Goal: Information Seeking & Learning: Learn about a topic

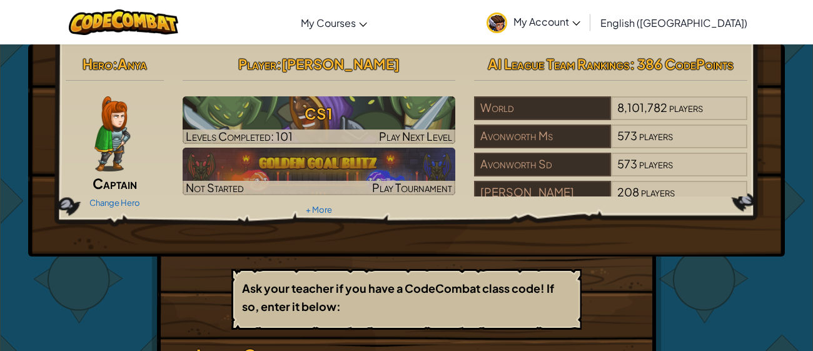
click at [137, 196] on div "Change Hero" at bounding box center [115, 202] width 98 height 20
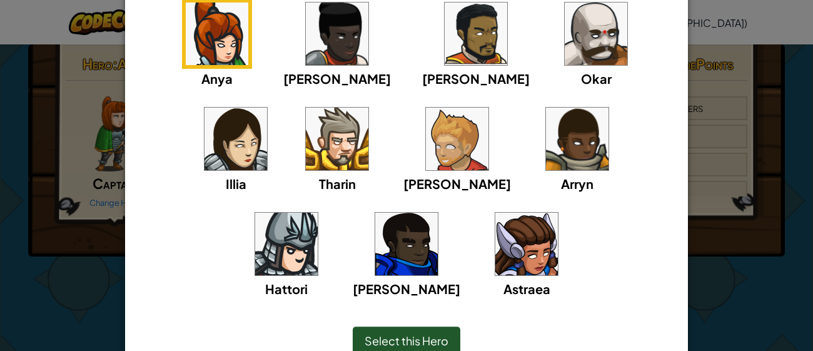
scroll to position [126, 0]
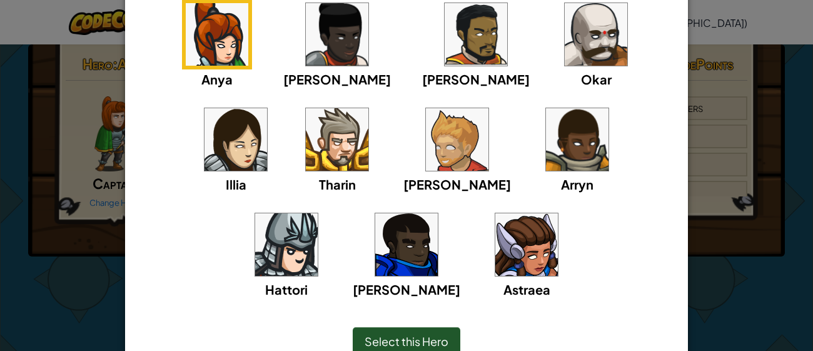
click at [495, 268] on img at bounding box center [526, 244] width 63 height 63
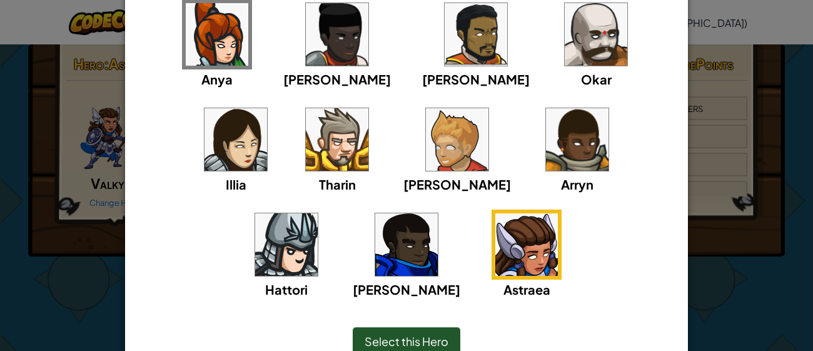
click at [422, 346] on span "Select this Hero" at bounding box center [407, 341] width 84 height 14
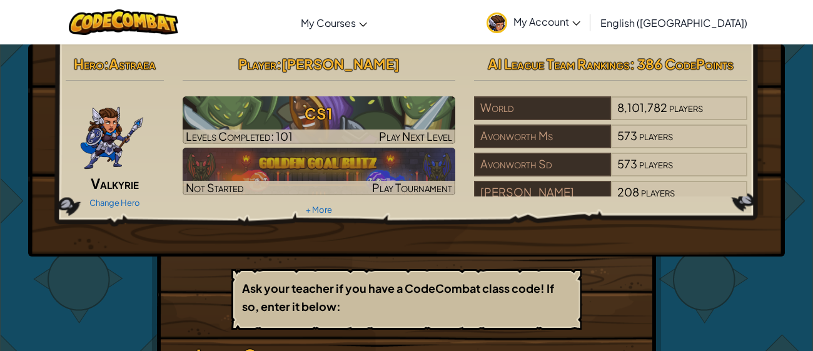
click at [116, 144] on img at bounding box center [111, 133] width 65 height 75
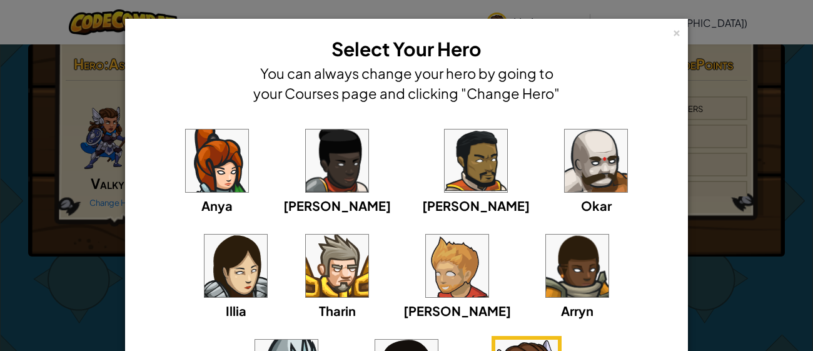
click at [267, 235] on img at bounding box center [236, 266] width 63 height 63
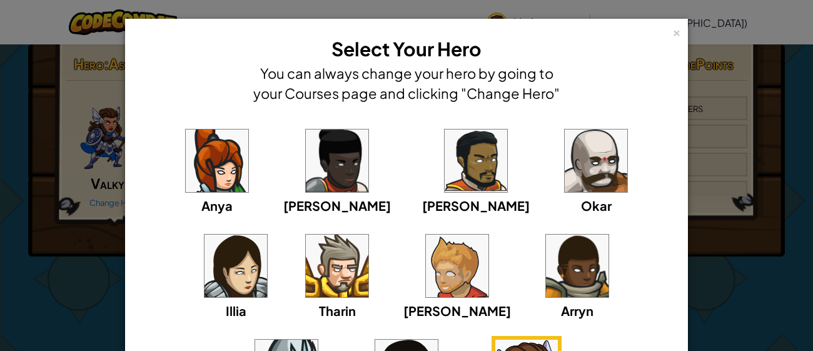
click at [188, 188] on img at bounding box center [217, 160] width 63 height 63
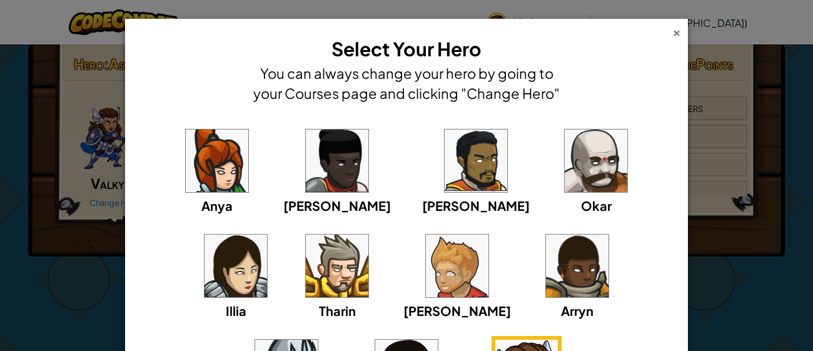
click at [674, 29] on div "×" at bounding box center [676, 30] width 9 height 13
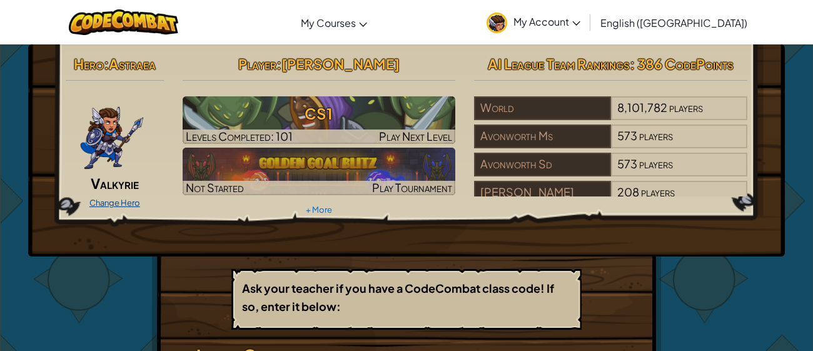
click at [123, 203] on link "Change Hero" at bounding box center [114, 203] width 51 height 10
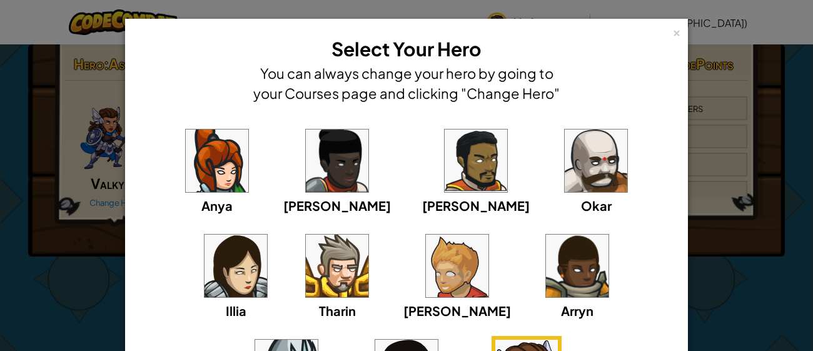
click at [565, 165] on img at bounding box center [596, 160] width 63 height 63
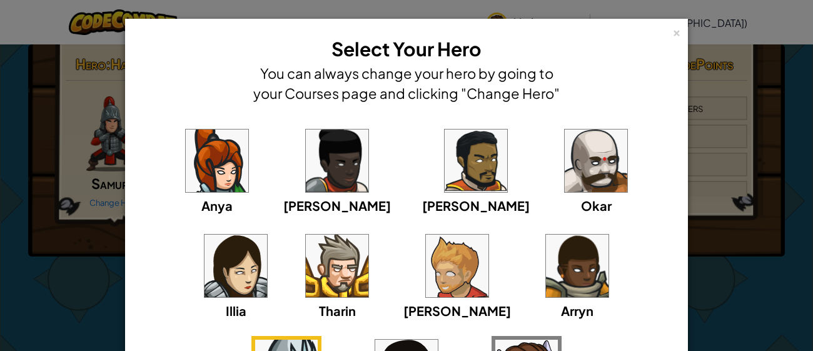
click at [426, 273] on img at bounding box center [457, 266] width 63 height 63
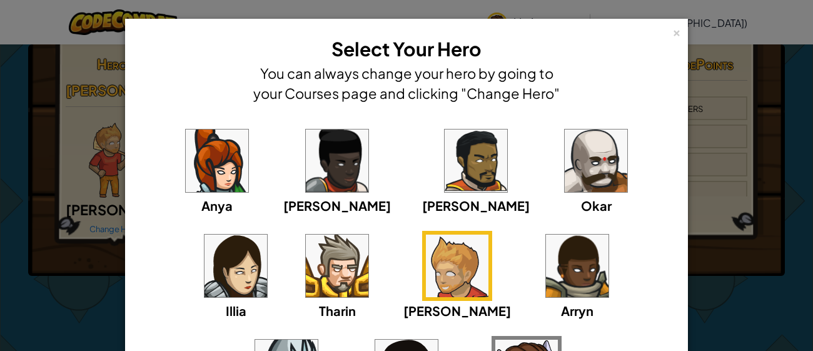
click at [565, 175] on img at bounding box center [596, 160] width 63 height 63
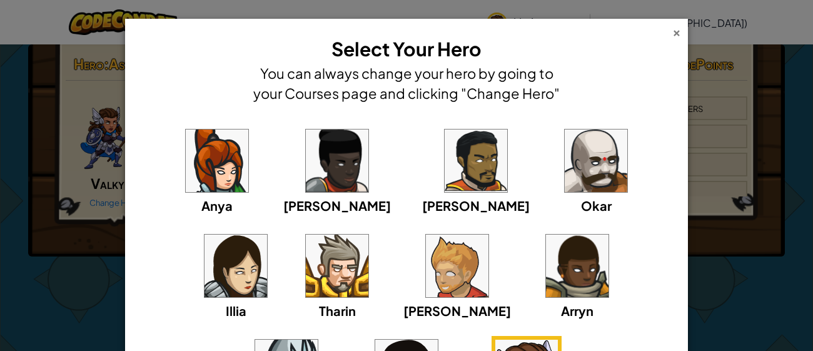
click at [676, 28] on div "×" at bounding box center [676, 30] width 9 height 13
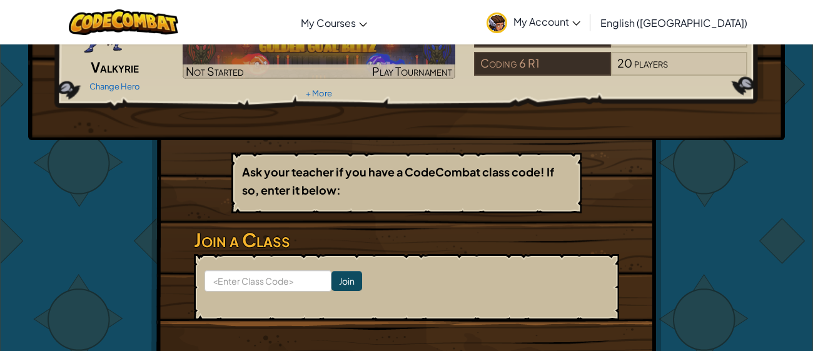
scroll to position [117, 0]
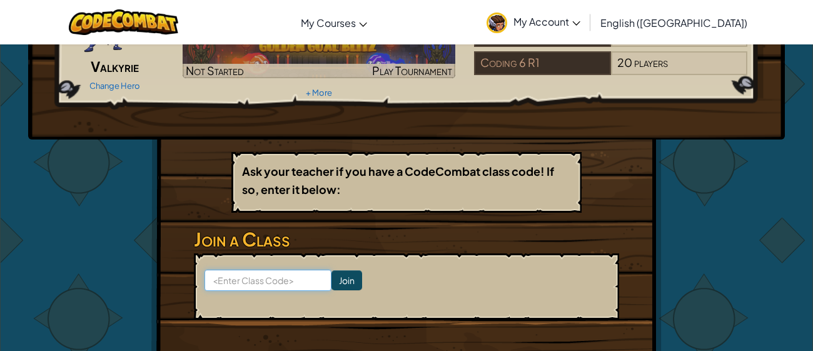
click at [258, 274] on input at bounding box center [268, 280] width 127 height 21
type input "WaterBallZap"
click at [352, 281] on input "Join" at bounding box center [346, 280] width 31 height 20
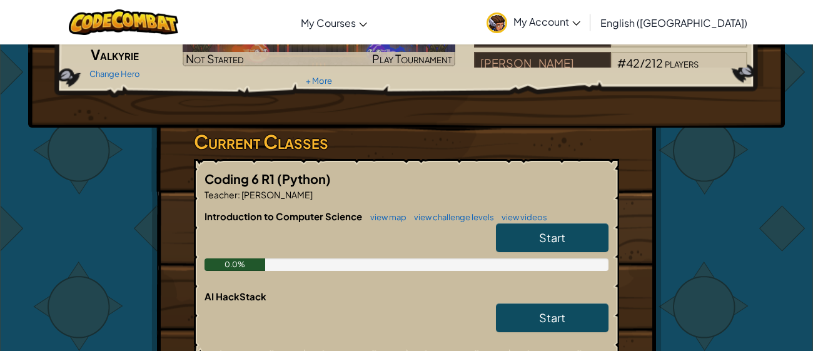
scroll to position [127, 0]
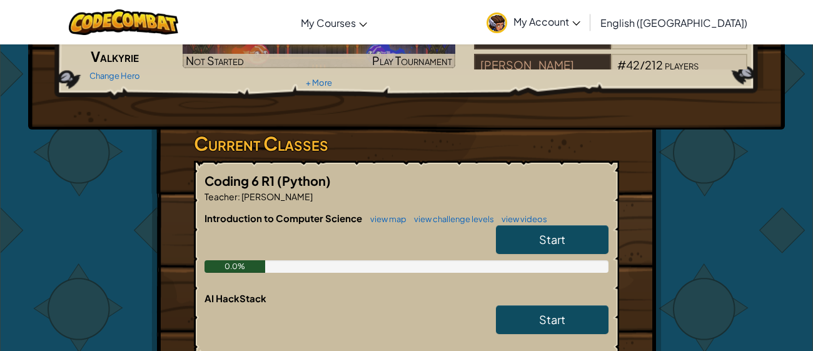
click at [521, 243] on link "Start" at bounding box center [552, 239] width 113 height 29
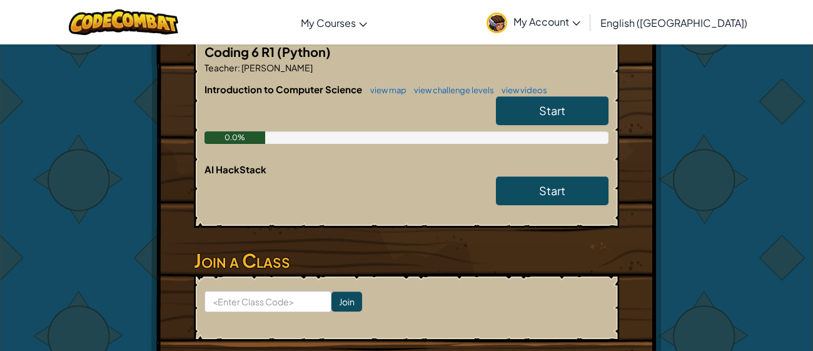
scroll to position [257, 0]
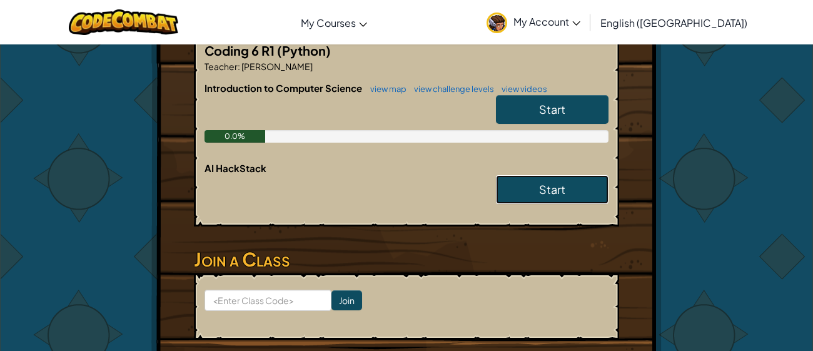
click at [539, 195] on span "Start" at bounding box center [552, 189] width 26 height 14
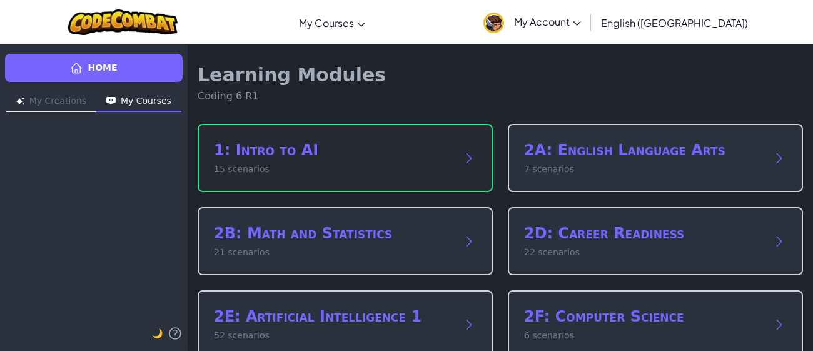
click at [377, 161] on div "1: Intro to AI 15 scenarios" at bounding box center [333, 158] width 238 height 36
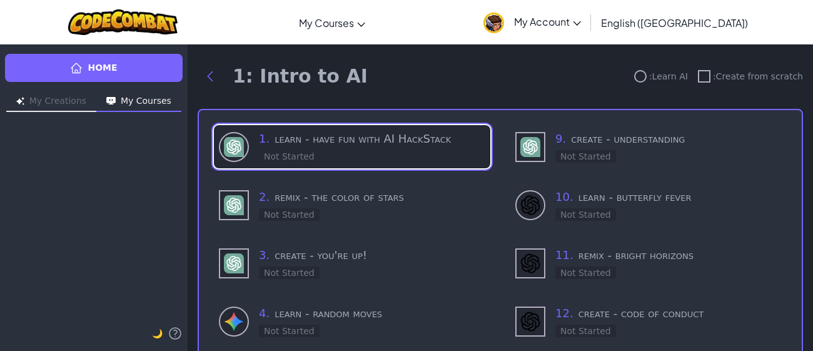
click at [377, 158] on div "1 . learn - have fun with AI HackStack Not Started" at bounding box center [372, 146] width 226 height 33
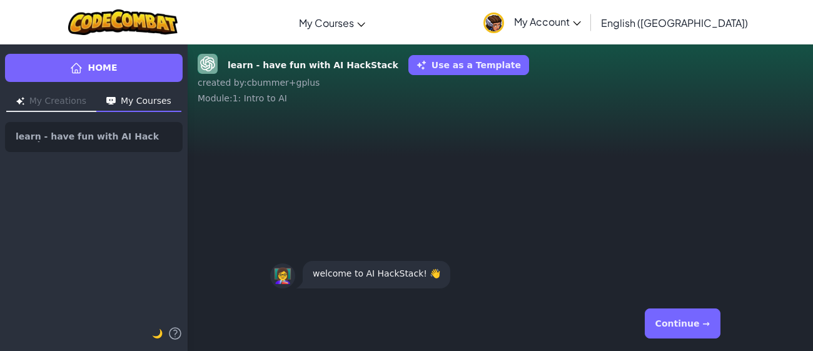
click at [698, 338] on div "Continue →" at bounding box center [500, 323] width 460 height 45
click at [679, 312] on button "Continue →" at bounding box center [683, 323] width 76 height 30
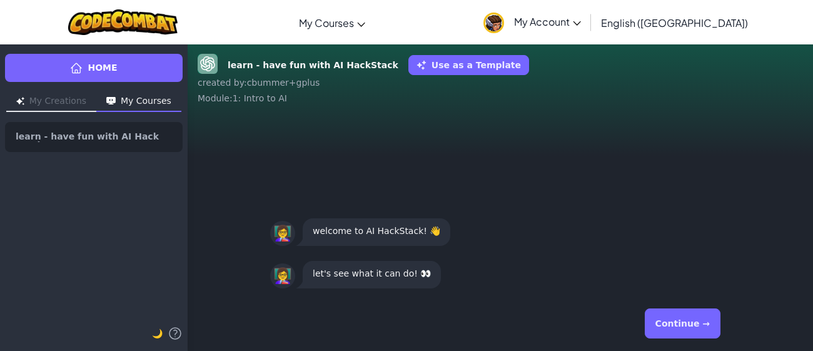
click at [694, 328] on button "Continue →" at bounding box center [683, 323] width 76 height 30
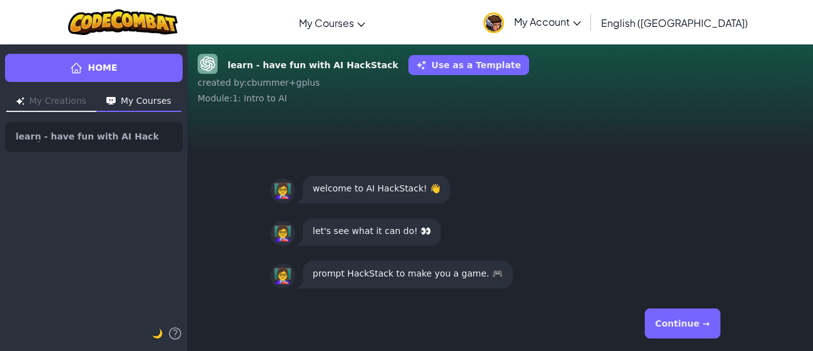
click at [694, 328] on button "Continue →" at bounding box center [683, 323] width 76 height 30
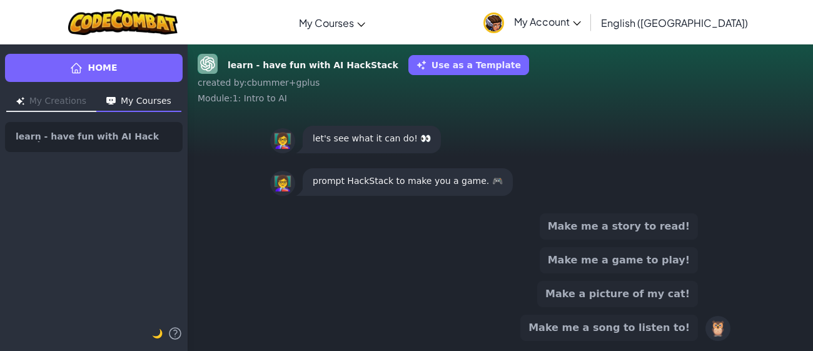
click at [654, 268] on button "Make me a game to play!" at bounding box center [619, 260] width 158 height 26
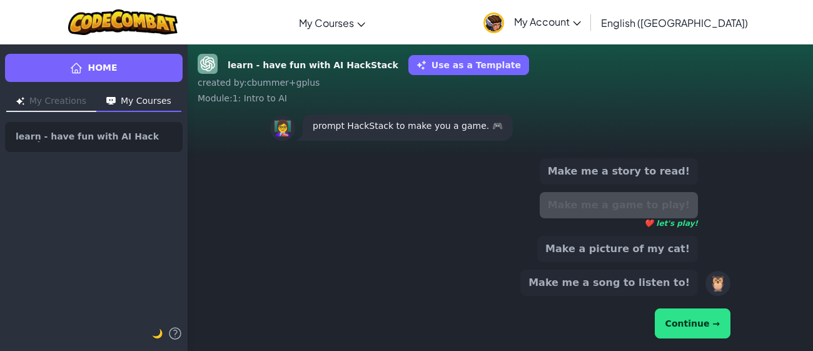
click at [703, 328] on button "Continue →" at bounding box center [693, 323] width 76 height 30
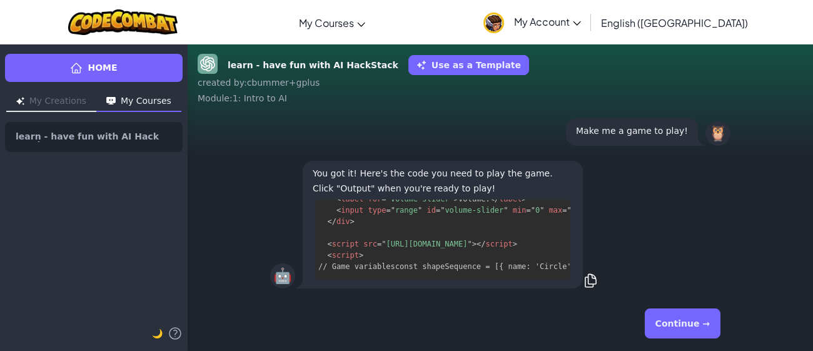
scroll to position [1926, 4]
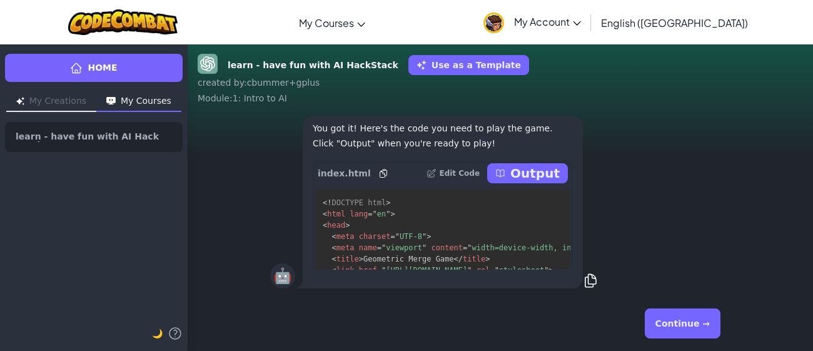
click at [504, 170] on icon at bounding box center [501, 173] width 8 height 7
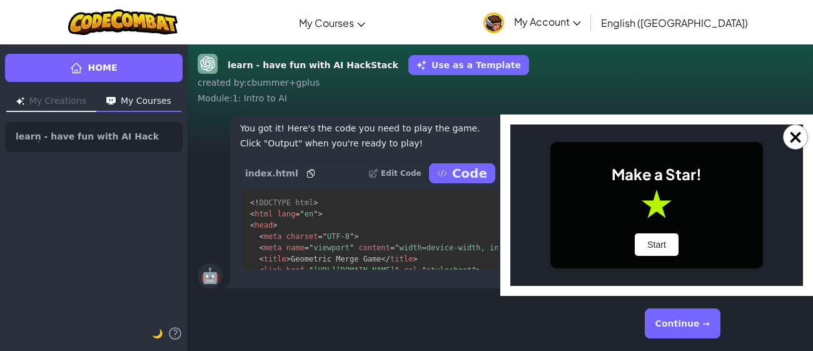
scroll to position [0, 0]
click at [671, 249] on button "Start" at bounding box center [657, 244] width 44 height 23
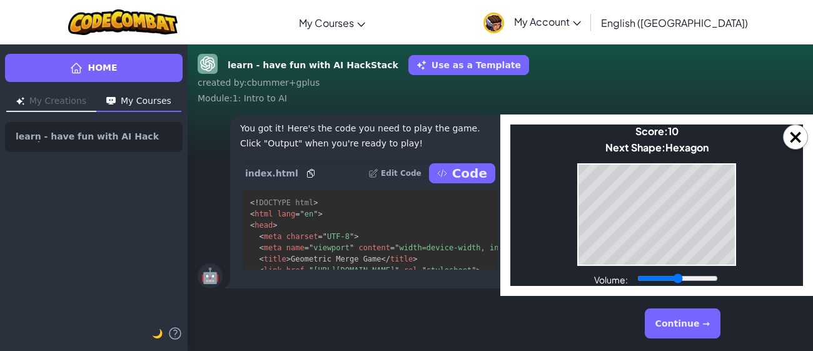
click at [710, 158] on body "Make a Star! Start Score: 10 Next Shape: Hexagon Game Over Your stack reached t…" at bounding box center [656, 204] width 293 height 161
click at [711, 158] on body "Make a Star! Start Score: 10 Next Shape: Hexagon Game Over Your stack reached t…" at bounding box center [656, 204] width 293 height 161
click at [700, 157] on body "Make a Star! Start Score: 33 Next Shape: Triangle Game Over Your stack reached …" at bounding box center [656, 204] width 293 height 161
click at [706, 158] on body "Make a Star! Start Score: 33 Next Shape: Triangle Game Over Your stack reached …" at bounding box center [656, 204] width 293 height 161
click at [741, 220] on body "Make a Star! Start Score: 1001308 Next Shape: [GEOGRAPHIC_DATA] Game Over Your …" at bounding box center [656, 204] width 293 height 161
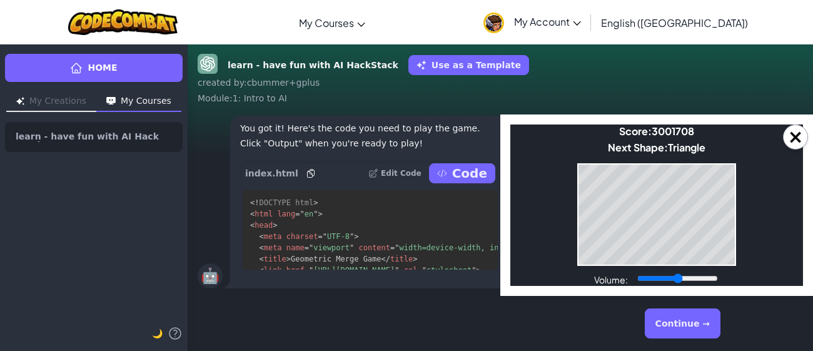
click at [682, 266] on body "Make a Star! Start Score: 3001708 Next Shape: Triangle Game Over Your stack rea…" at bounding box center [656, 204] width 293 height 161
click at [704, 321] on button "Continue →" at bounding box center [683, 323] width 76 height 30
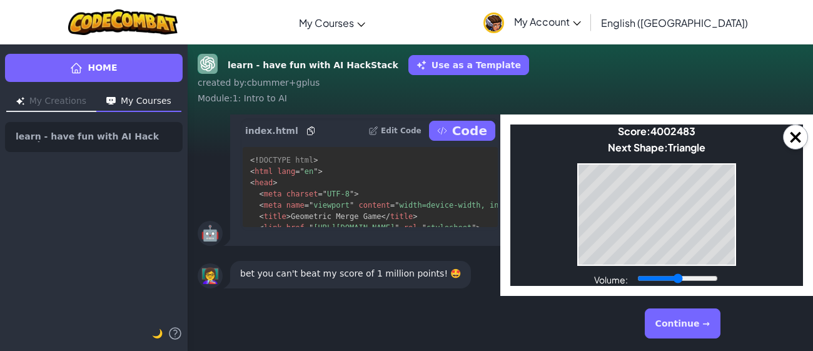
click at [704, 321] on button "Continue →" at bounding box center [683, 323] width 76 height 30
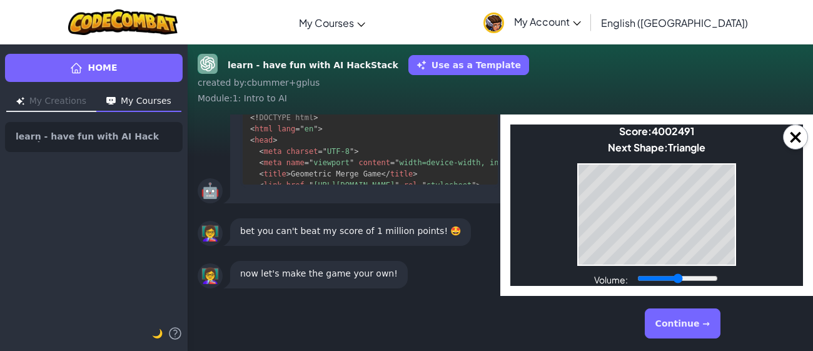
scroll to position [0, 22]
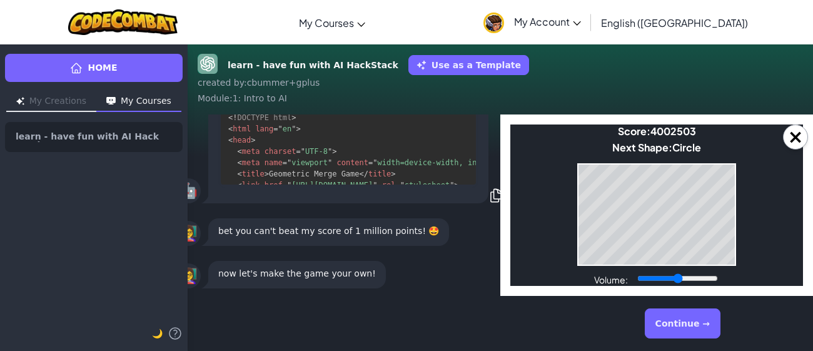
click at [630, 158] on body "Make a Star! Start Score: 4002503 Next Shape: Circle Game Over Your stack reach…" at bounding box center [656, 204] width 293 height 161
click at [510, 124] on div "Game Over Your stack reached the top! Restart" at bounding box center [510, 124] width 0 height 0
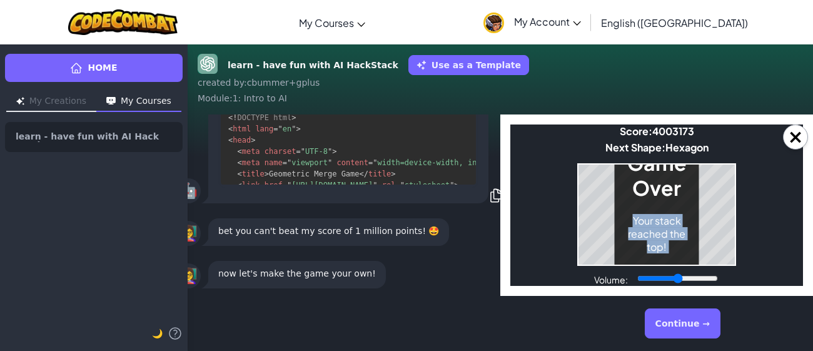
click at [697, 240] on div "Game Over Your stack reached the top! Restart" at bounding box center [657, 214] width 84 height 180
click at [698, 332] on button "Continue →" at bounding box center [683, 323] width 76 height 30
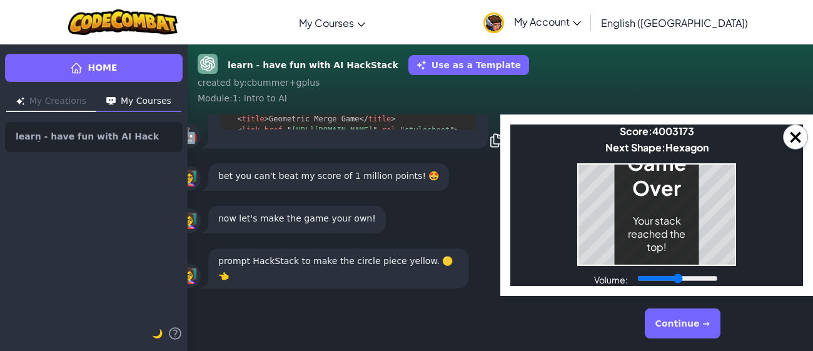
click at [671, 323] on button "Continue →" at bounding box center [683, 323] width 76 height 30
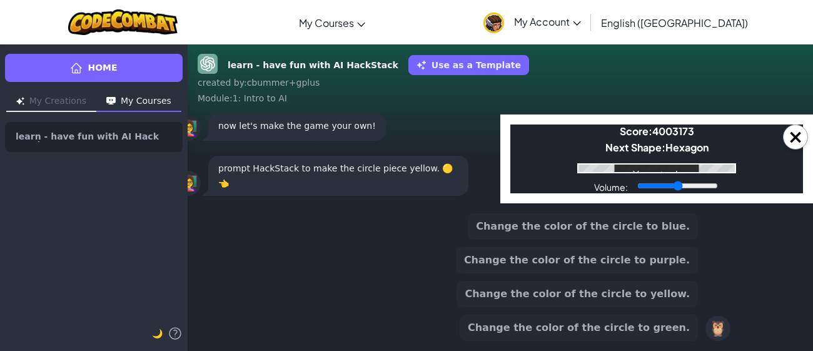
click at [627, 301] on button "Change the color of the circle to yellow." at bounding box center [577, 294] width 241 height 26
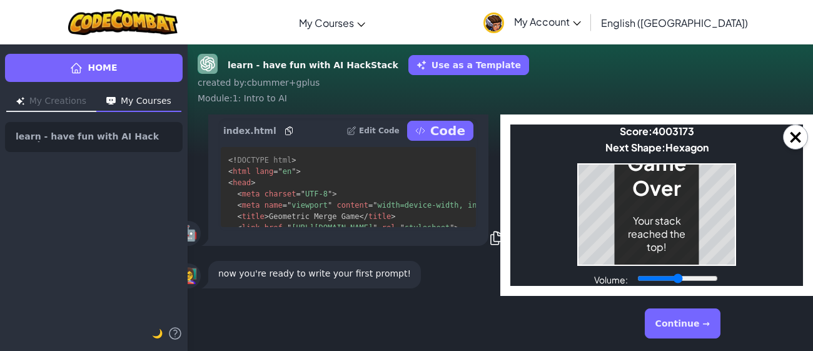
click at [686, 313] on button "Continue →" at bounding box center [683, 323] width 76 height 30
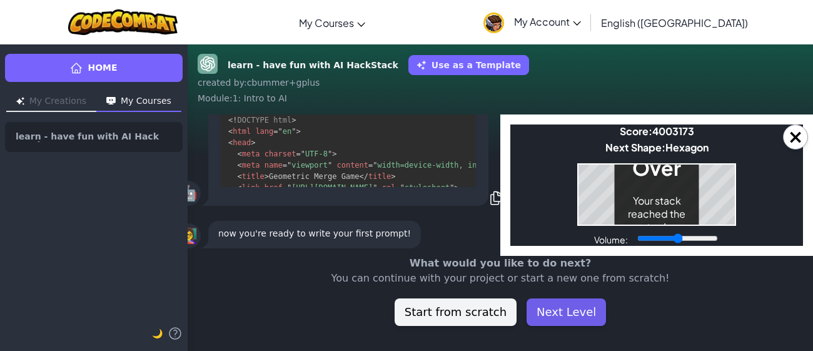
click at [544, 305] on button "Next Level" at bounding box center [566, 312] width 79 height 28
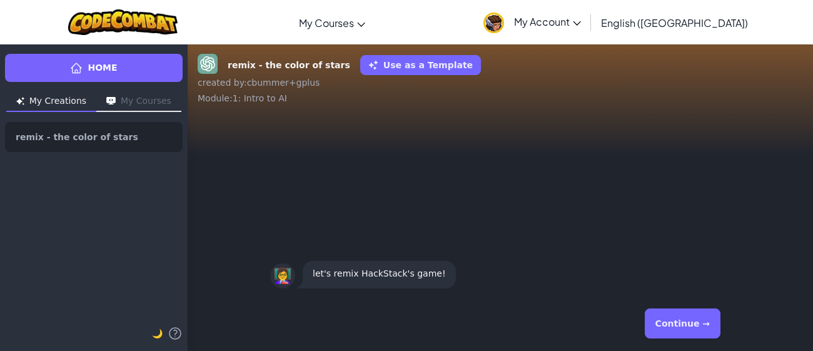
click at [665, 331] on button "Continue →" at bounding box center [683, 323] width 76 height 30
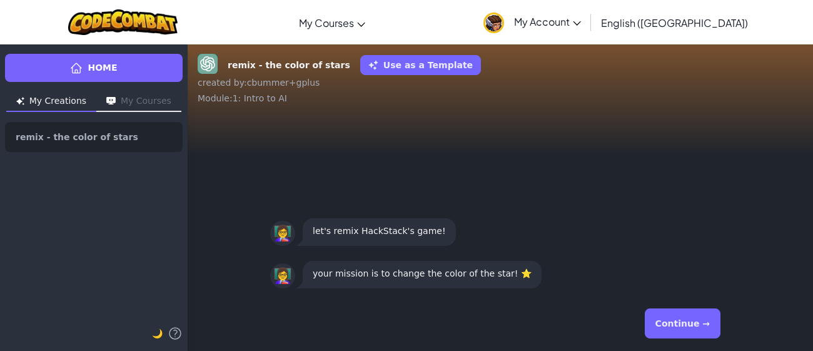
click at [665, 331] on button "Continue →" at bounding box center [683, 323] width 76 height 30
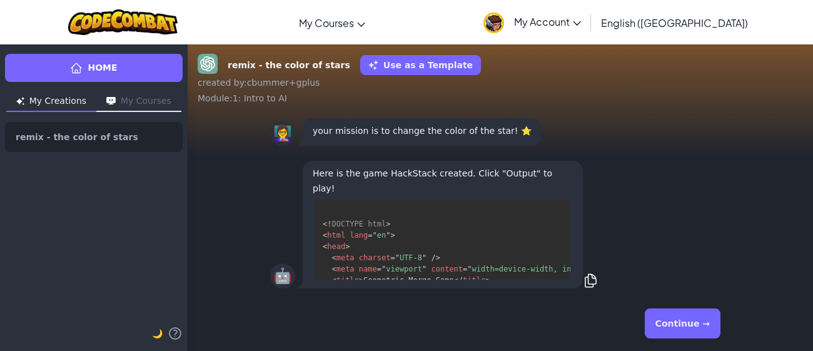
scroll to position [14, 0]
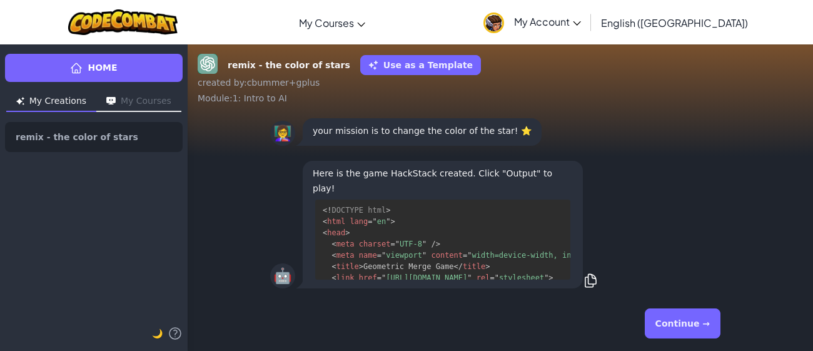
click at [665, 331] on button "Continue →" at bounding box center [683, 323] width 76 height 30
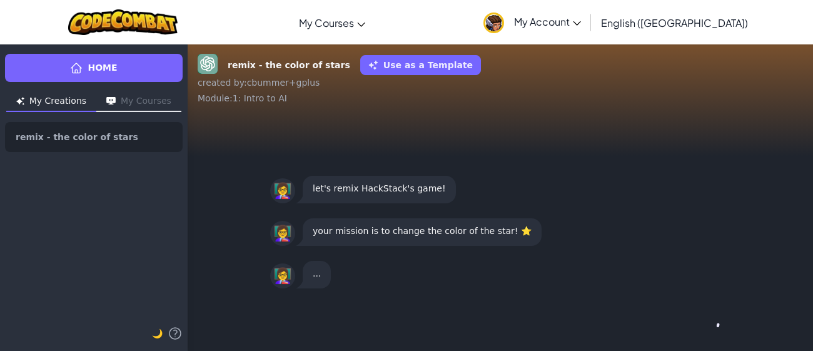
scroll to position [0, 0]
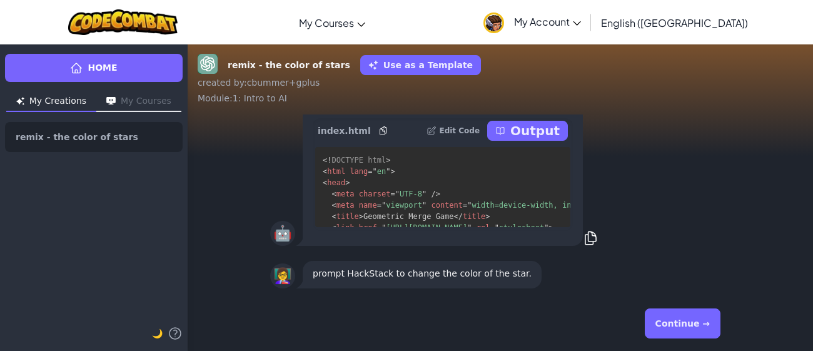
click at [665, 331] on button "Continue →" at bounding box center [683, 323] width 76 height 30
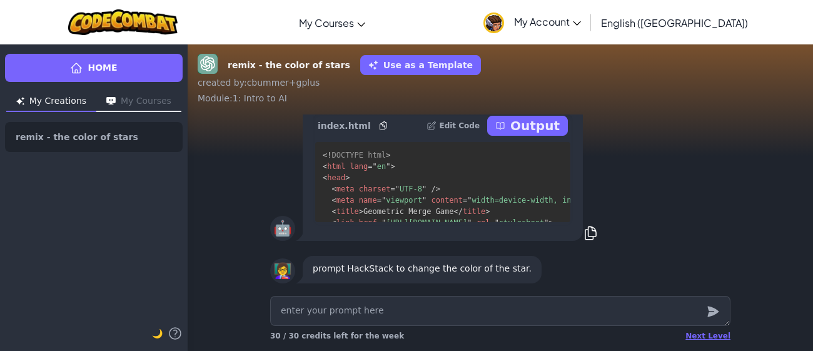
type textarea "x"
type textarea "c"
type textarea "x"
type textarea "ch"
type textarea "x"
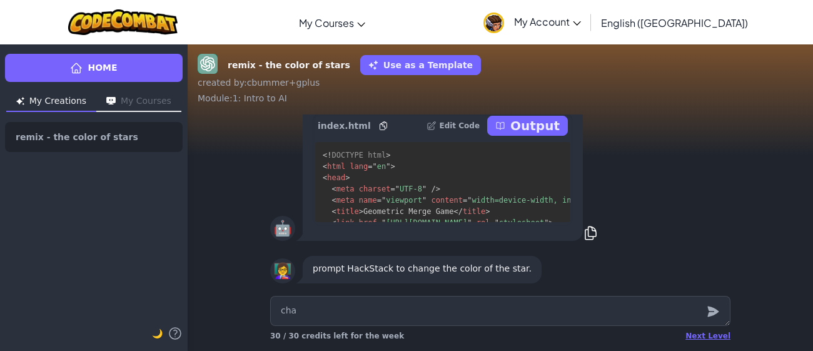
type textarea "chan"
type textarea "x"
type textarea "change"
type textarea "x"
type textarea "change"
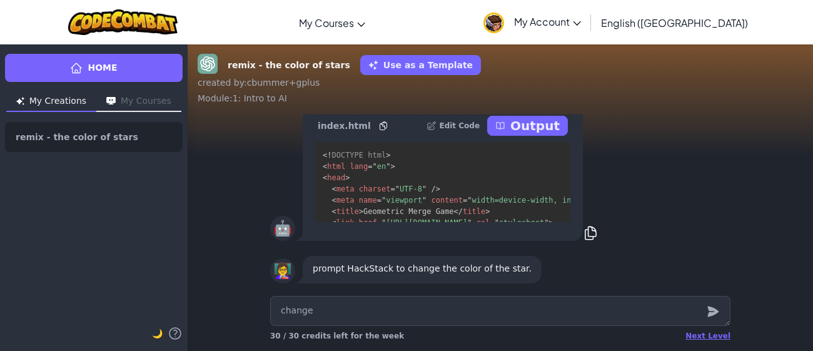
type textarea "x"
type textarea "change t"
type textarea "x"
type textarea "change th"
type textarea "x"
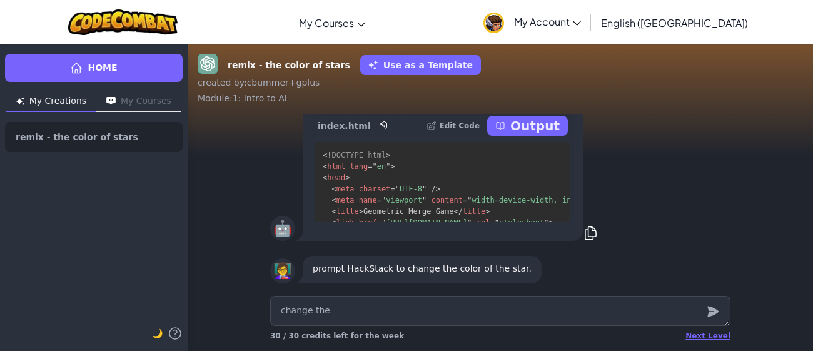
type textarea "change the"
type textarea "x"
type textarea "change the co"
type textarea "x"
type textarea "change the col"
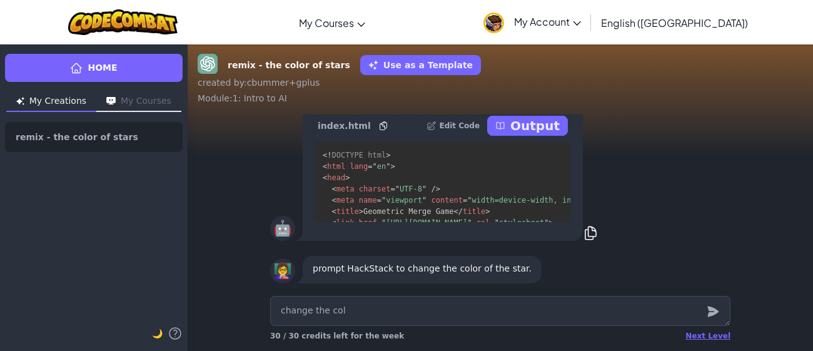
type textarea "x"
type textarea "change the colo"
type textarea "x"
type textarea "change the color"
type textarea "x"
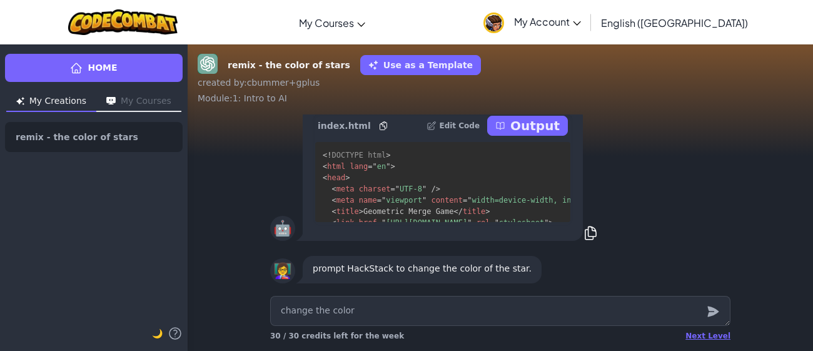
type textarea "change the color"
type textarea "x"
type textarea "change the color o"
type textarea "x"
type textarea "change the color of"
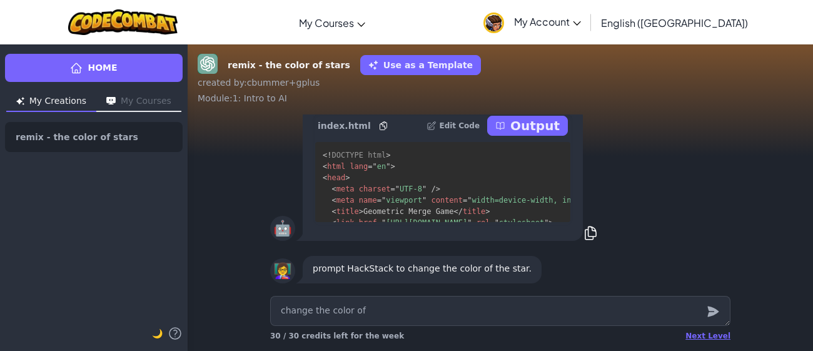
type textarea "x"
type textarea "change the color of"
type textarea "x"
type textarea "change the color of t"
type textarea "x"
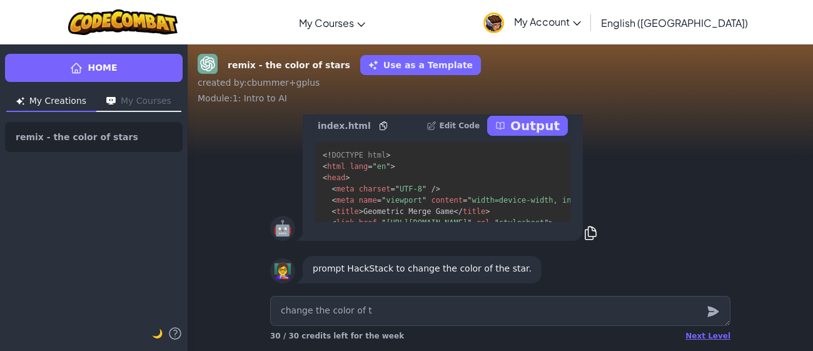
type textarea "change the color of th"
type textarea "x"
type textarea "change the color of the"
type textarea "x"
type textarea "change the color of the s"
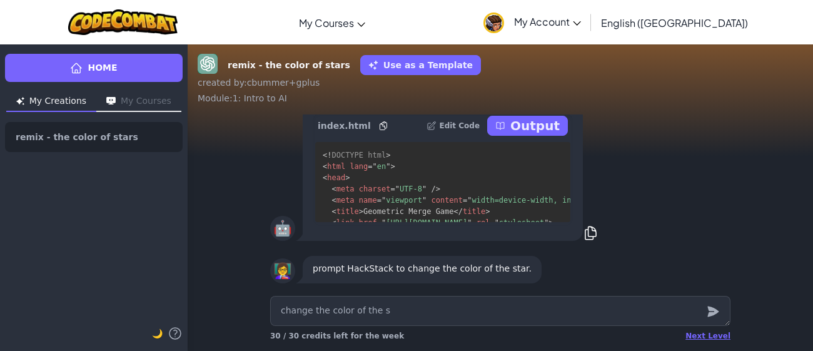
type textarea "x"
type textarea "change the color of the st"
type textarea "x"
type textarea "change the color of the sta"
type textarea "x"
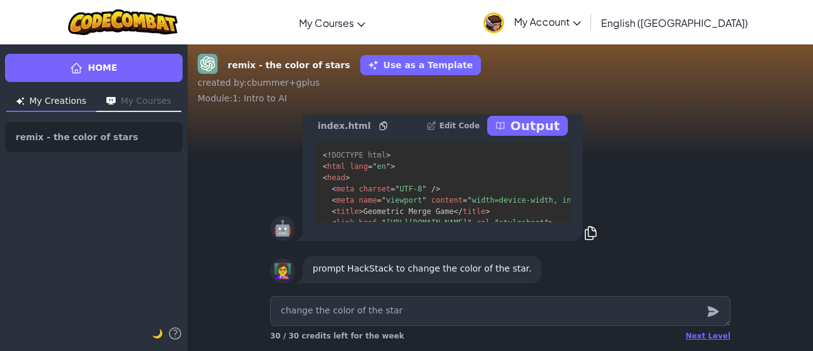
type textarea "change the color of the star"
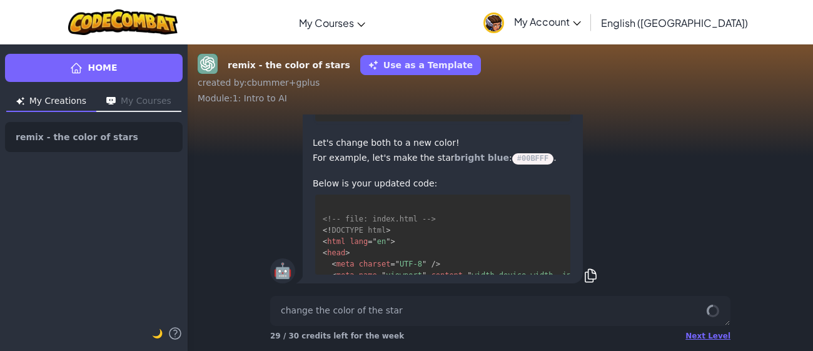
scroll to position [126, 0]
click at [706, 338] on div "Next Level" at bounding box center [708, 336] width 45 height 10
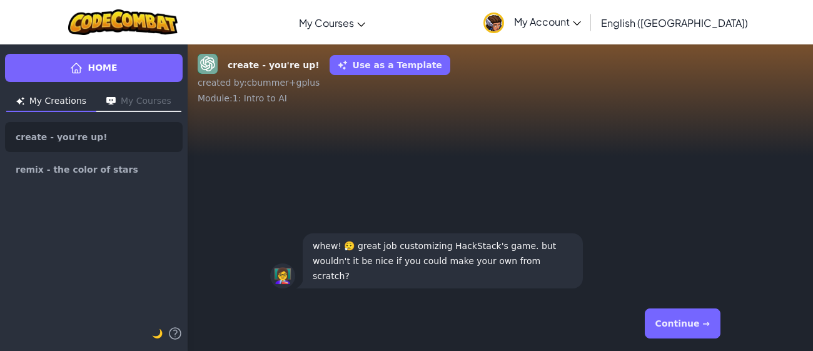
click at [689, 328] on button "Continue →" at bounding box center [683, 323] width 76 height 30
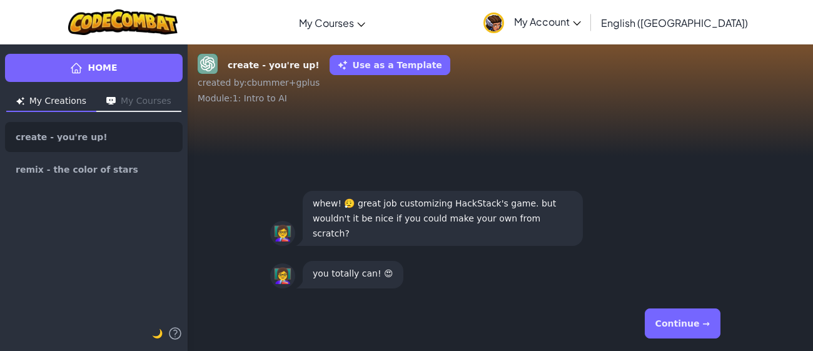
click at [689, 318] on button "Continue →" at bounding box center [683, 323] width 76 height 30
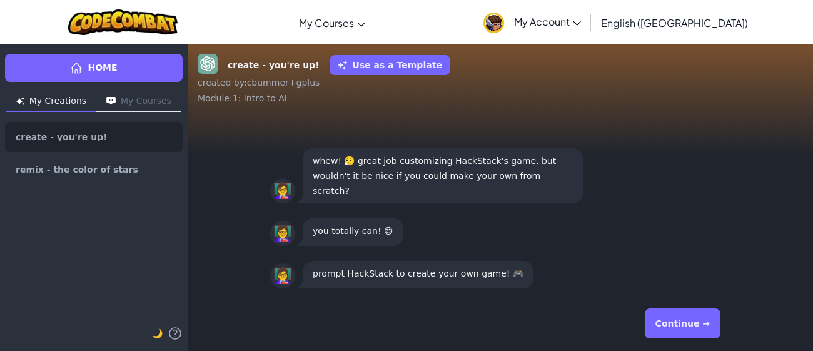
click at [689, 318] on button "Continue →" at bounding box center [683, 323] width 76 height 30
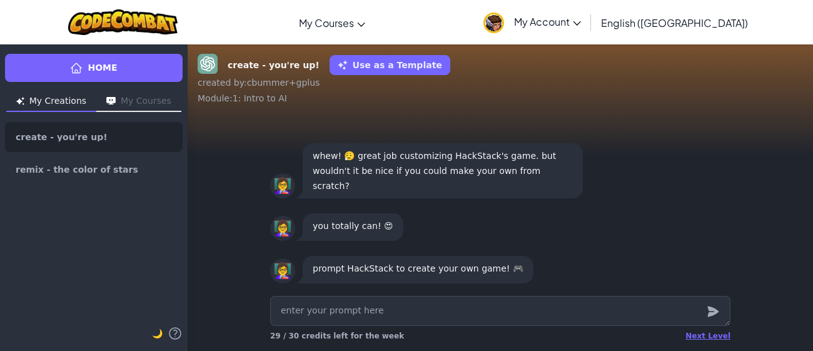
click at [703, 341] on div "Next Level 29 / 30 credits left for the week" at bounding box center [500, 336] width 460 height 20
click at [405, 314] on textarea at bounding box center [500, 311] width 460 height 30
type textarea "x"
type textarea "c"
type textarea "x"
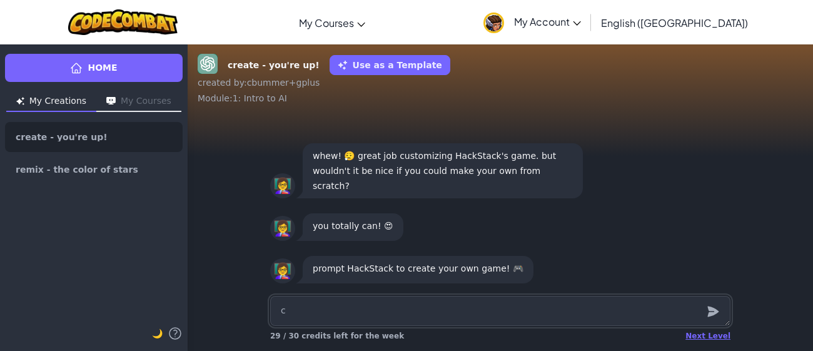
type textarea "cr"
type textarea "x"
type textarea "cre"
type textarea "x"
type textarea "crea"
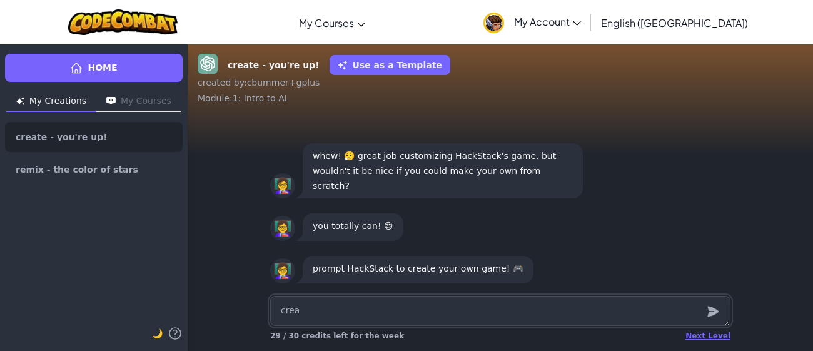
type textarea "x"
type textarea "creat"
type textarea "x"
type textarea "create"
type textarea "x"
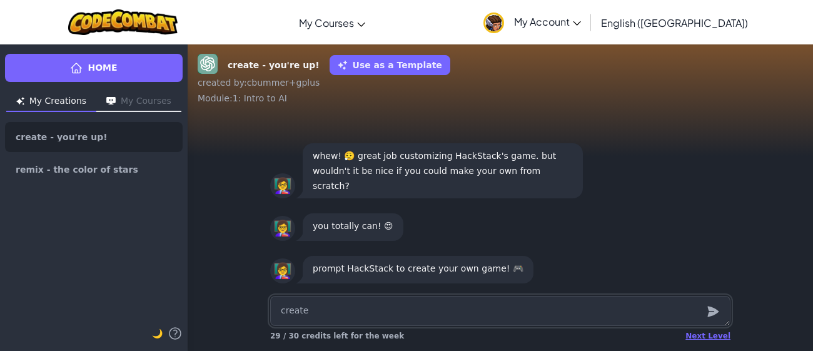
type textarea "create"
type textarea "x"
type textarea "create m"
type textarea "x"
type textarea "create"
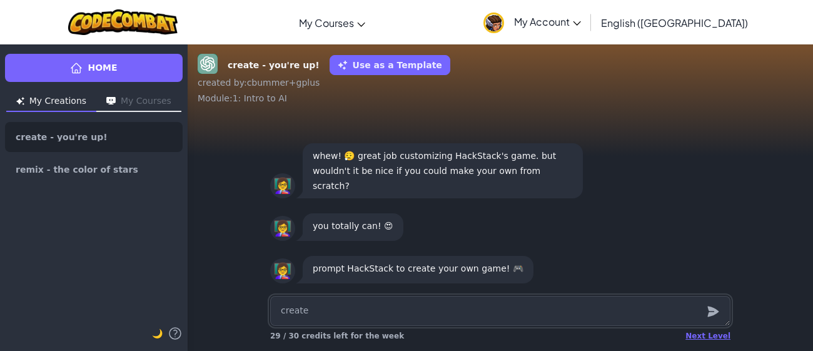
type textarea "x"
type textarea "create y"
type textarea "x"
type textarea "create yo"
type textarea "x"
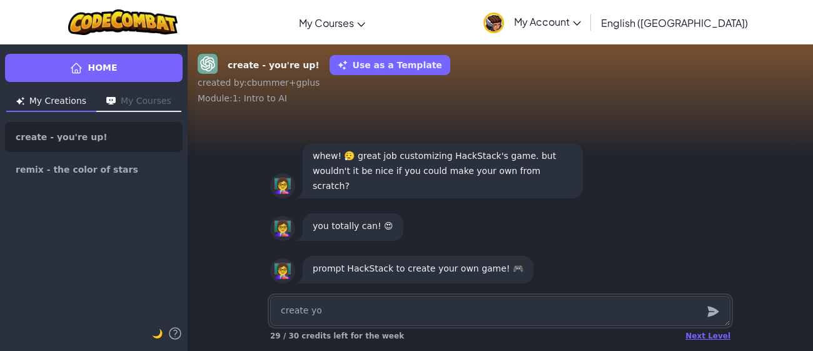
type textarea "create you"
type textarea "x"
type textarea "create your"
type textarea "x"
type textarea "create your"
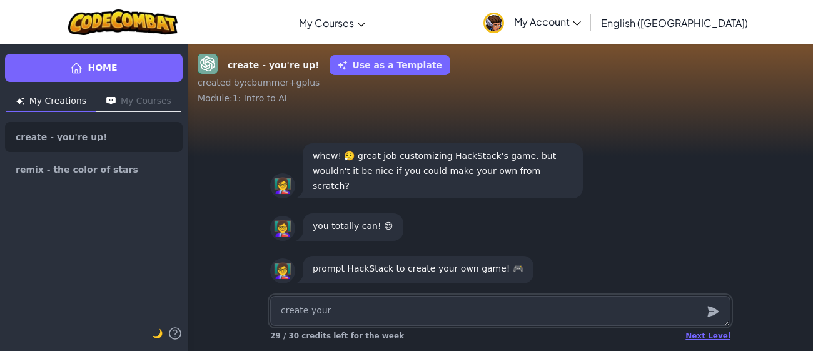
type textarea "x"
type textarea "create your o"
type textarea "x"
type textarea "create your ow"
type textarea "x"
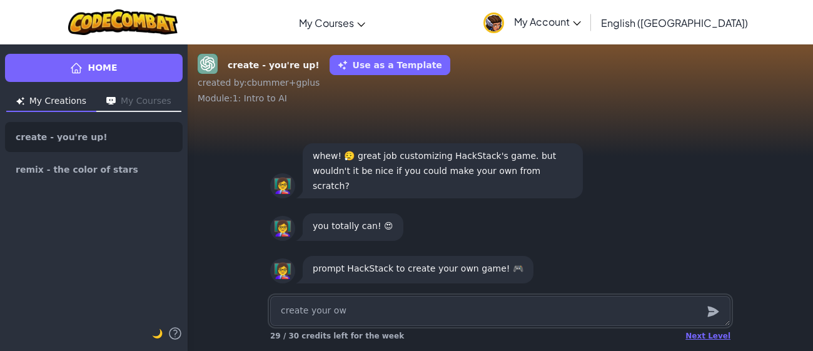
type textarea "create your own"
type textarea "x"
type textarea "create your own"
type textarea "x"
type textarea "create your own g"
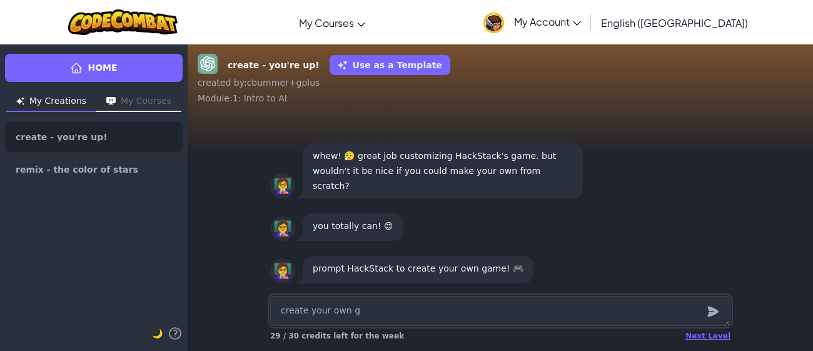
type textarea "x"
type textarea "create your own gaem"
type textarea "x"
type textarea "create your own gae"
type textarea "x"
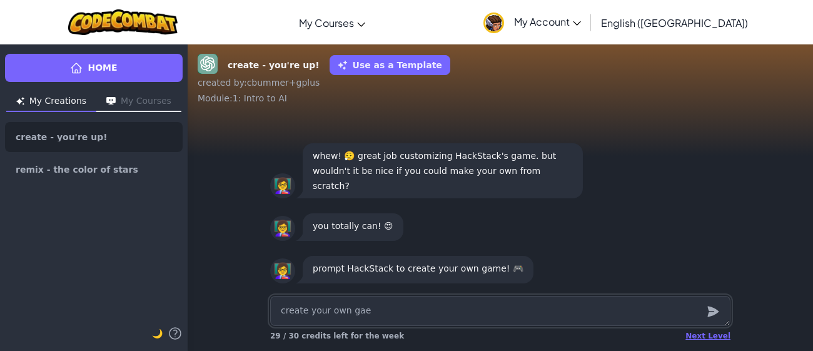
type textarea "create your own ga"
type textarea "x"
type textarea "create your own gam"
type textarea "x"
type textarea "create your own game"
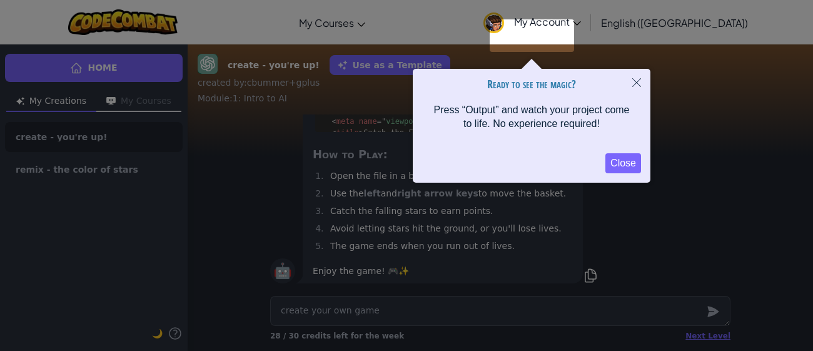
click at [616, 169] on button "Close" at bounding box center [623, 163] width 36 height 20
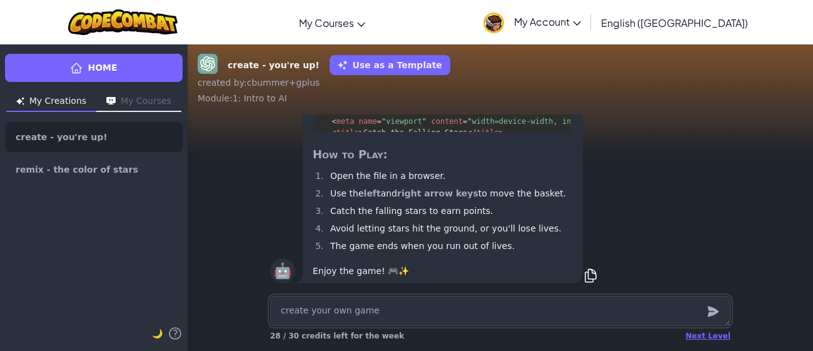
click at [442, 303] on textarea "create your own game" at bounding box center [500, 311] width 460 height 30
click at [723, 335] on div "Next Level" at bounding box center [708, 336] width 45 height 10
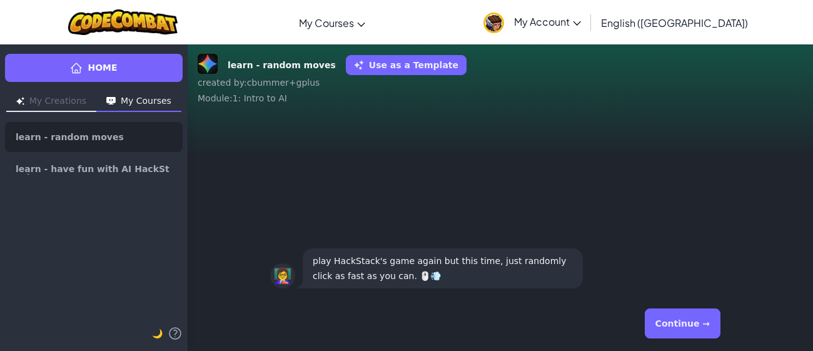
click at [706, 329] on button "Continue →" at bounding box center [683, 323] width 76 height 30
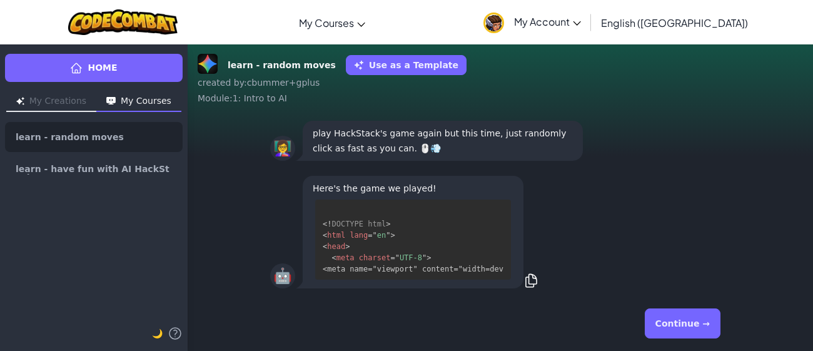
scroll to position [3, 0]
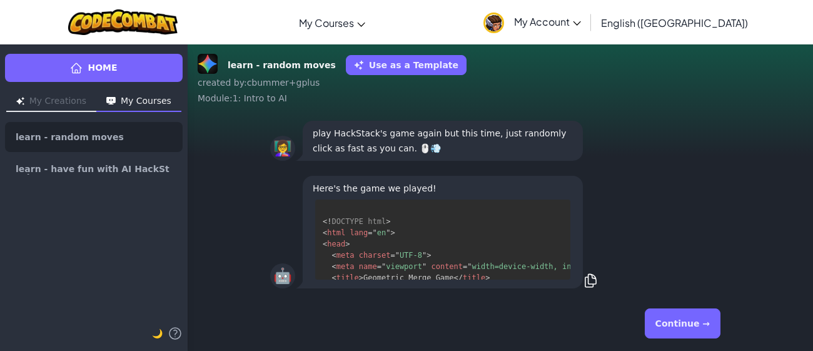
click at [706, 329] on button "Continue →" at bounding box center [683, 323] width 76 height 30
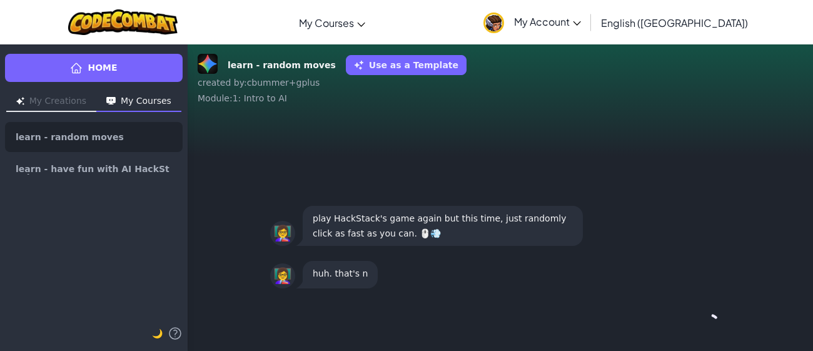
scroll to position [0, 0]
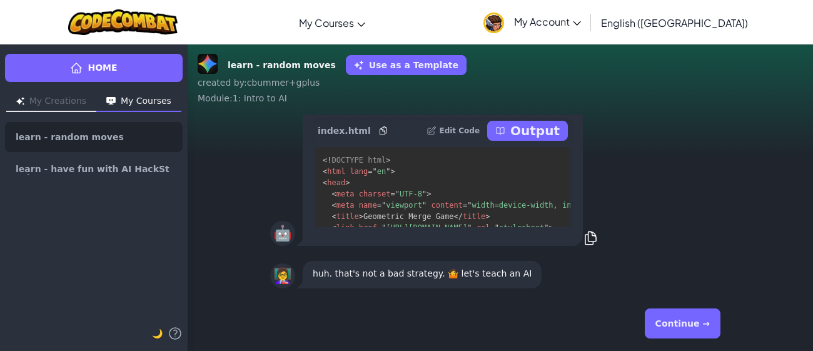
click at [706, 329] on button "Continue →" at bounding box center [683, 323] width 76 height 30
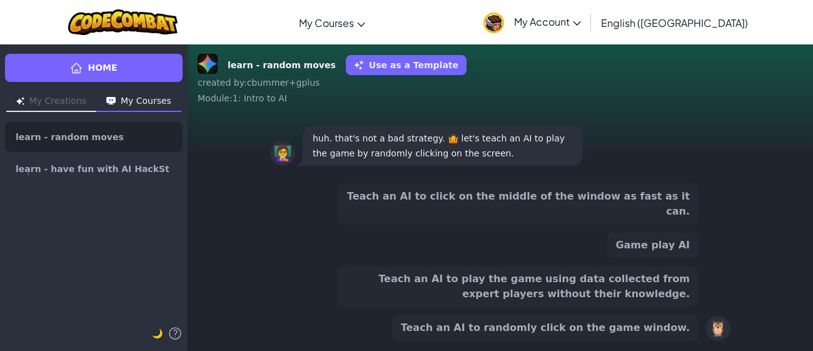
click at [675, 335] on button "Teach an AI to randomly click on the game window." at bounding box center [545, 328] width 305 height 26
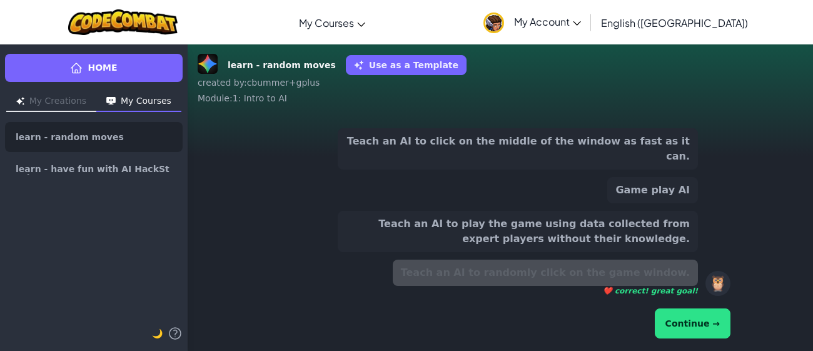
scroll to position [-54, 0]
click at [691, 336] on div "Continue →" at bounding box center [500, 323] width 460 height 35
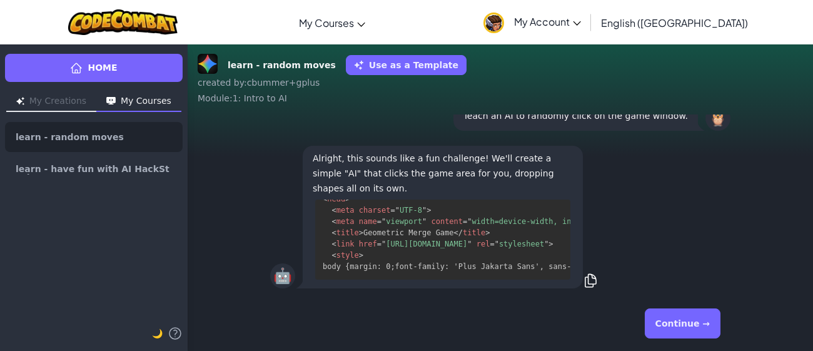
scroll to position [205, 0]
click at [689, 318] on button "Continue →" at bounding box center [683, 323] width 76 height 30
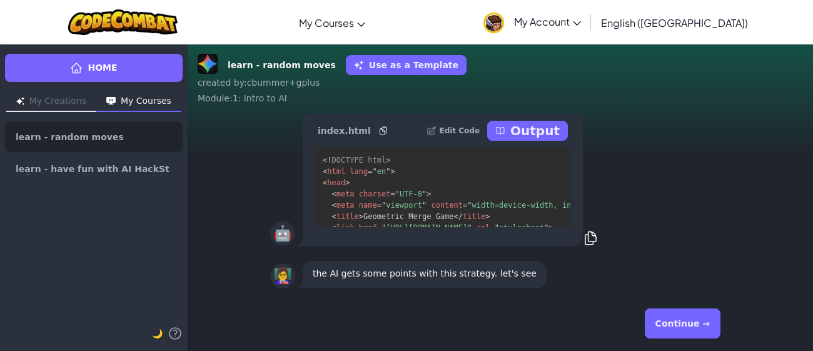
click at [713, 326] on button "Continue →" at bounding box center [683, 323] width 76 height 30
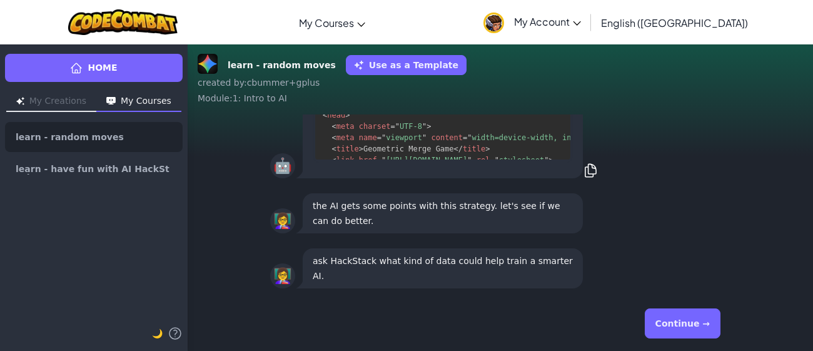
click at [698, 331] on button "Continue →" at bounding box center [683, 323] width 76 height 30
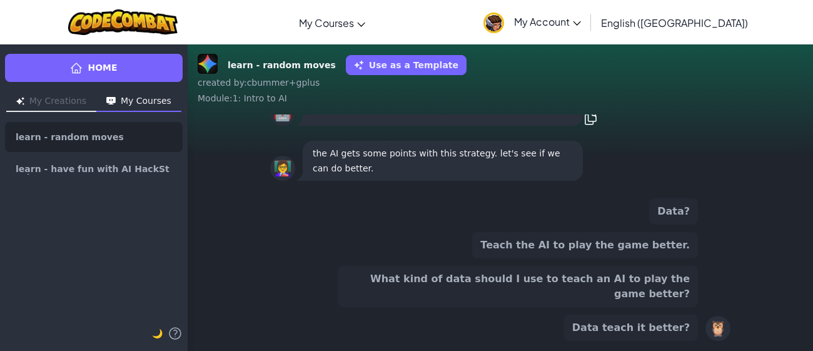
scroll to position [0, 0]
click at [664, 300] on button "What kind of data should I use to teach an AI to play the game better?" at bounding box center [518, 286] width 360 height 41
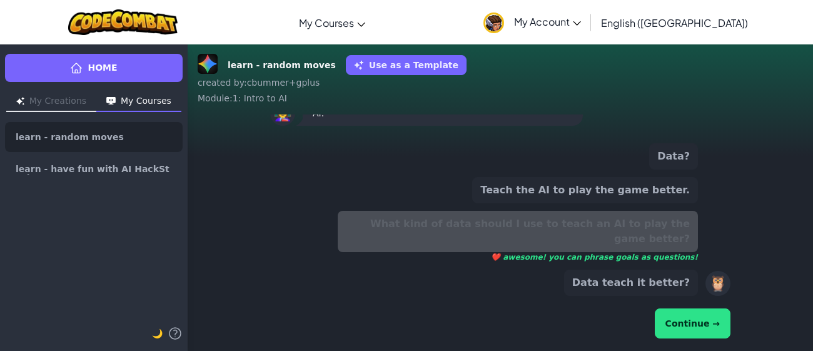
click at [732, 328] on div "Data? Teach the AI to play the game better. What kind of data should I use to t…" at bounding box center [500, 242] width 480 height 218
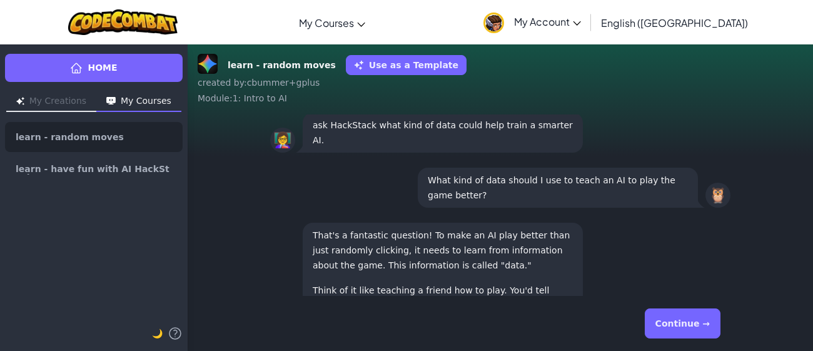
scroll to position [-487, 0]
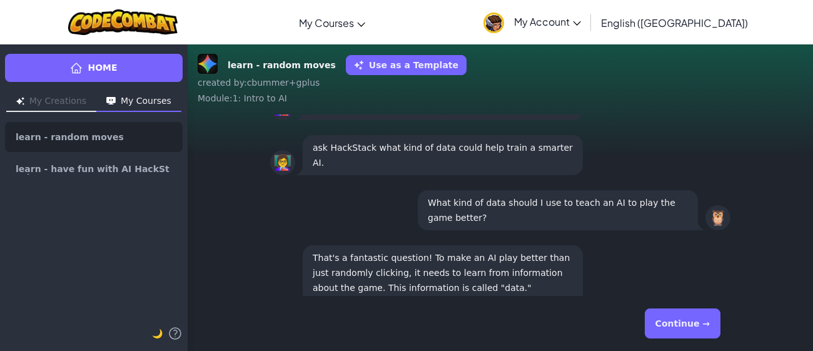
click at [717, 329] on button "Continue →" at bounding box center [683, 323] width 76 height 30
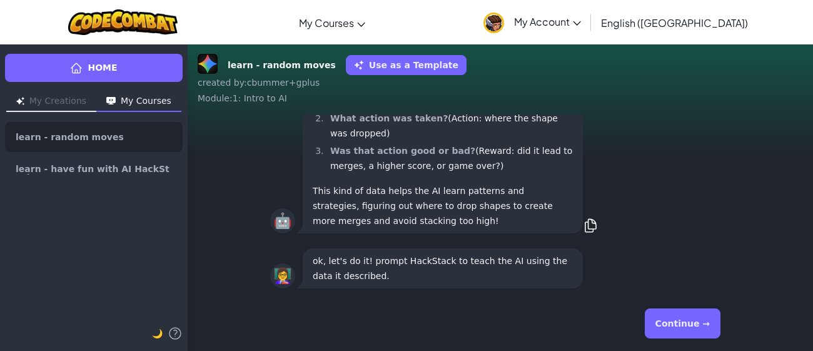
scroll to position [-12, 0]
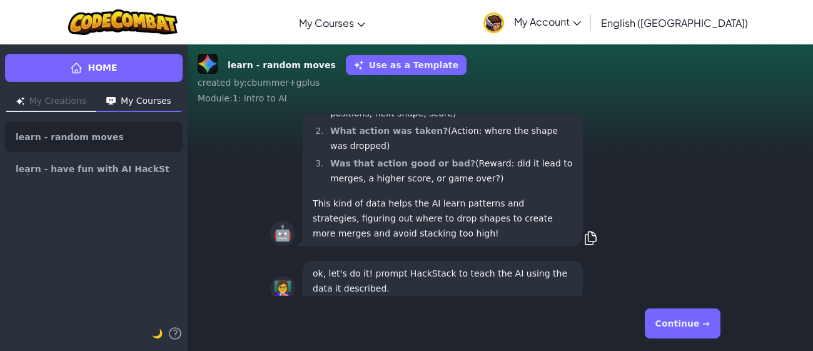
click at [706, 333] on button "Continue →" at bounding box center [683, 323] width 76 height 30
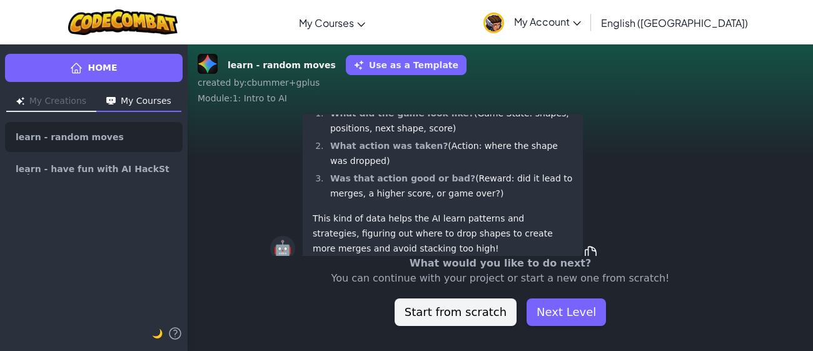
scroll to position [0, 0]
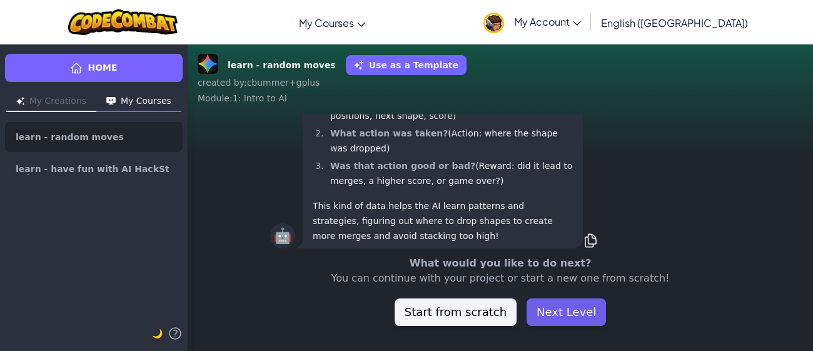
click at [557, 315] on button "Next Level" at bounding box center [566, 312] width 79 height 28
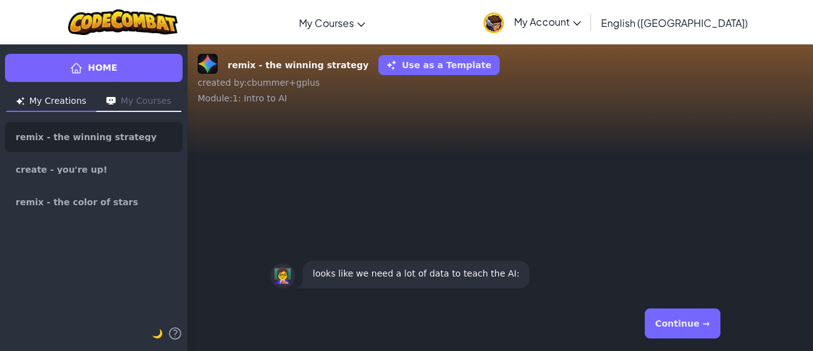
click at [661, 326] on button "Continue →" at bounding box center [683, 323] width 76 height 30
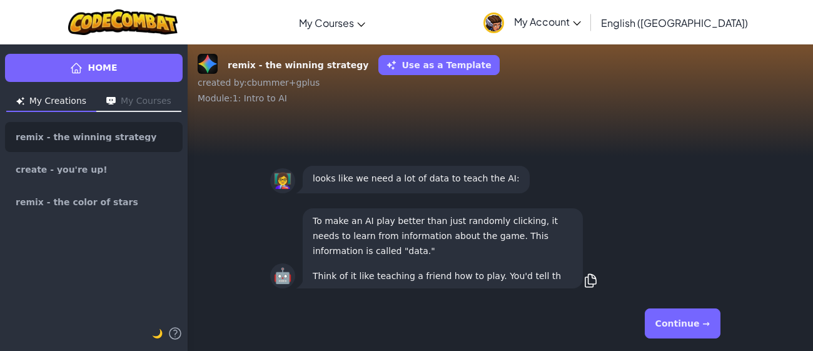
click at [661, 326] on button "Continue →" at bounding box center [683, 323] width 76 height 30
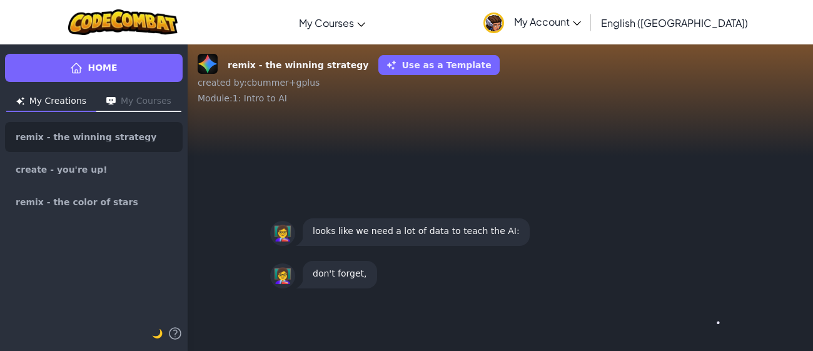
click at [699, 326] on button "Continue →" at bounding box center [709, 323] width 21 height 30
click at [661, 326] on div "Continue →" at bounding box center [500, 323] width 460 height 45
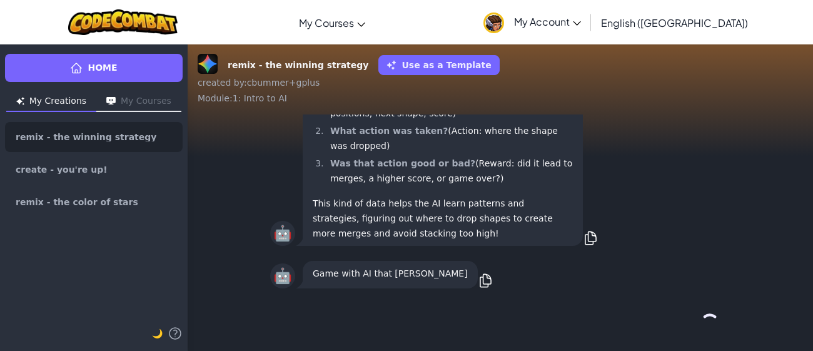
click at [661, 326] on div "Continue →" at bounding box center [500, 323] width 460 height 45
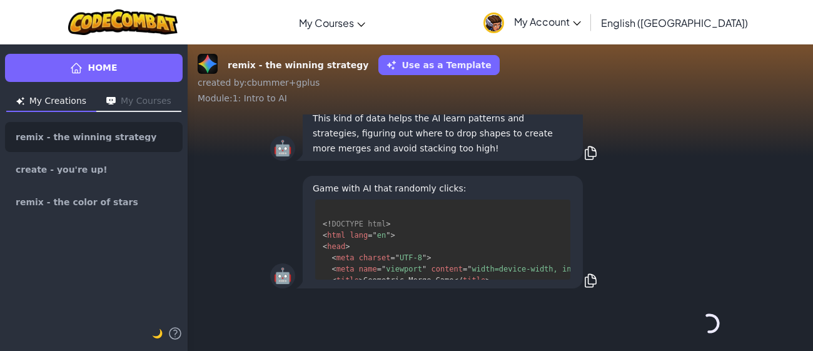
click at [661, 326] on div "Continue →" at bounding box center [500, 323] width 460 height 45
click at [661, 326] on button "Continue →" at bounding box center [683, 323] width 76 height 30
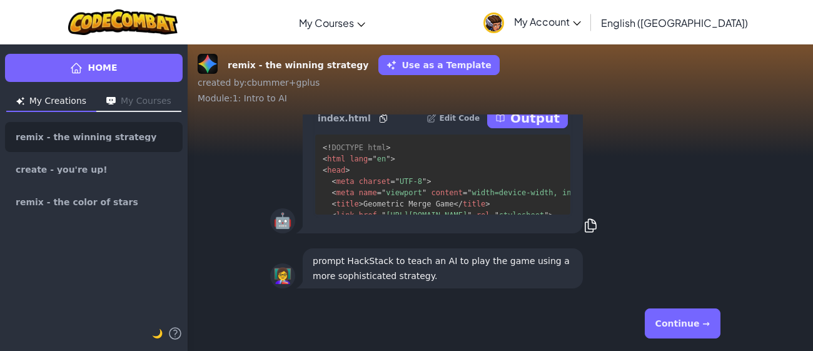
click at [661, 326] on button "Continue →" at bounding box center [683, 323] width 76 height 30
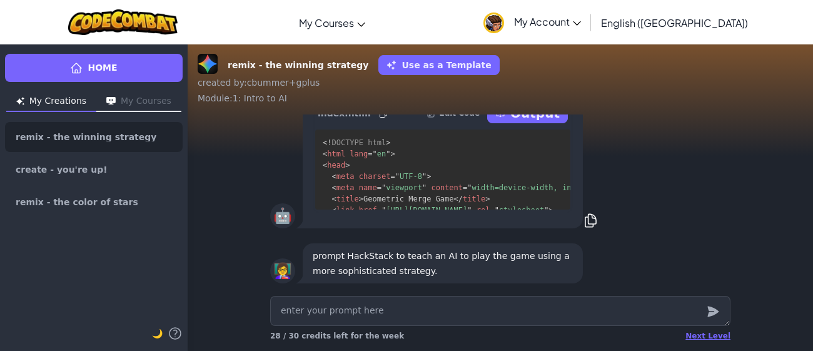
click at [661, 326] on textarea at bounding box center [500, 311] width 460 height 30
type textarea "x"
type textarea "p"
type textarea "x"
type textarea "pl"
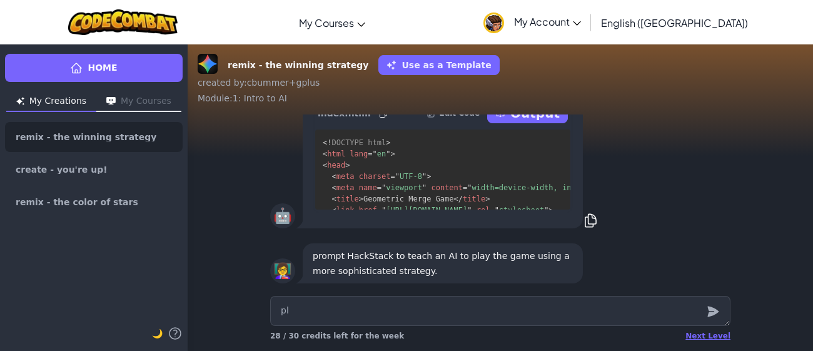
type textarea "x"
type textarea "pla"
type textarea "x"
type textarea "play"
type textarea "x"
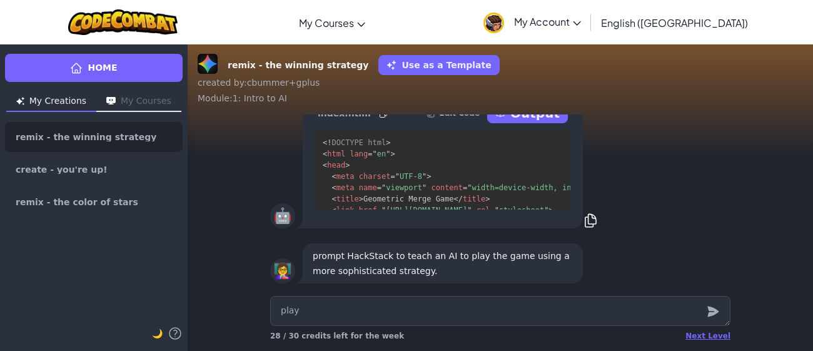
type textarea "play"
type textarea "x"
type textarea "play a"
type textarea "x"
type textarea "play a"
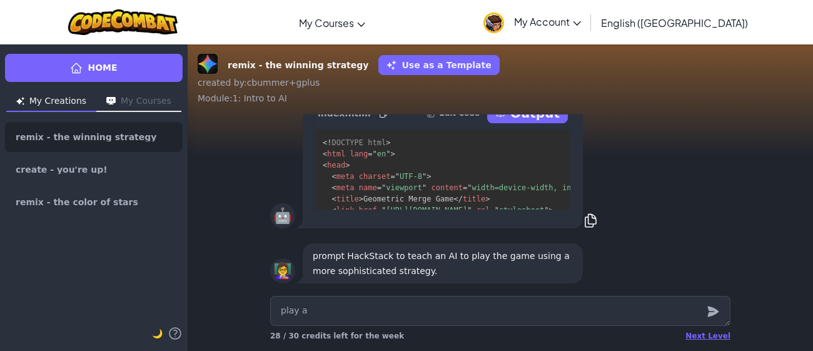
type textarea "x"
type textarea "play a g"
type textarea "x"
type textarea "play a ga"
type textarea "x"
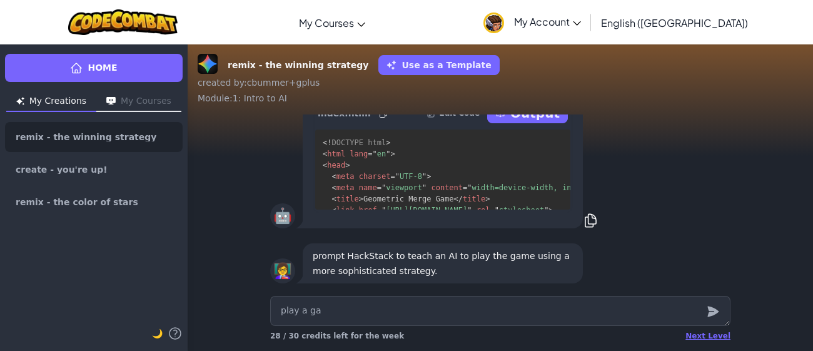
type textarea "play a gam"
type textarea "x"
type textarea "play a game"
type textarea "x"
type textarea "play a game u"
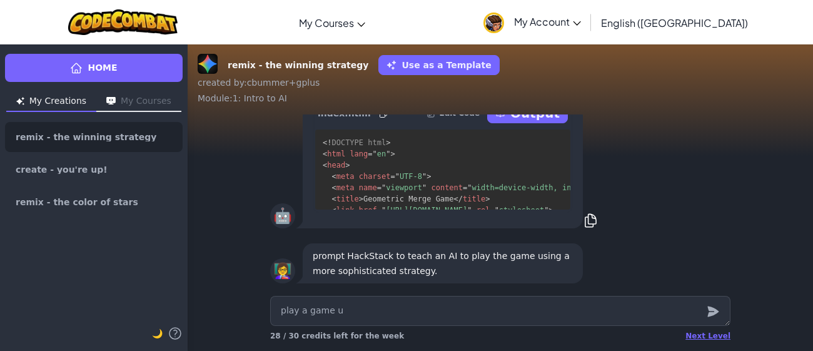
type textarea "x"
type textarea "play a game us"
type textarea "x"
type textarea "play a game usi"
type textarea "x"
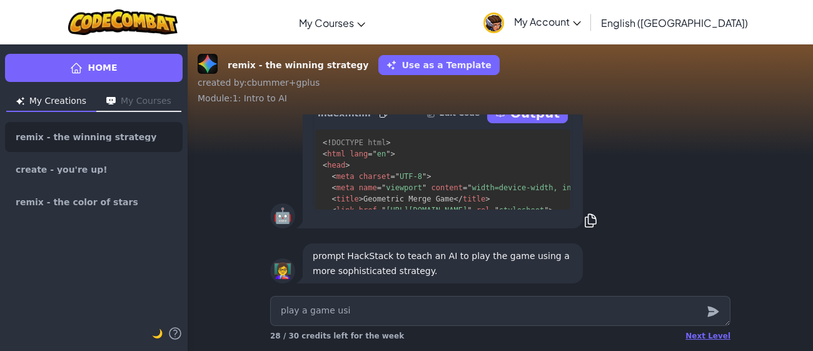
type textarea "play a game usin"
type textarea "x"
type textarea "play a game using"
type textarea "x"
type textarea "play a game using"
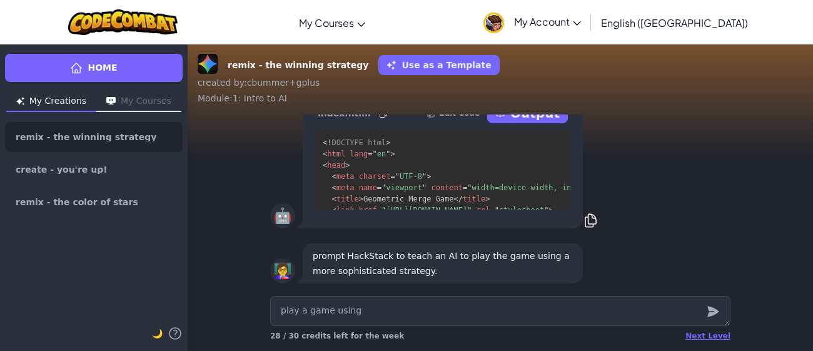
type textarea "x"
type textarea "play a game using m"
type textarea "x"
type textarea "play a game using mo"
type textarea "x"
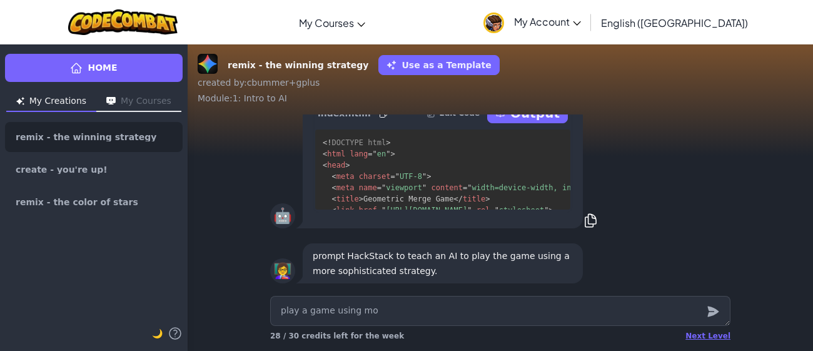
type textarea "play a game using moe"
type textarea "x"
type textarea "play a game using moee"
type textarea "x"
type textarea "play a game using moe"
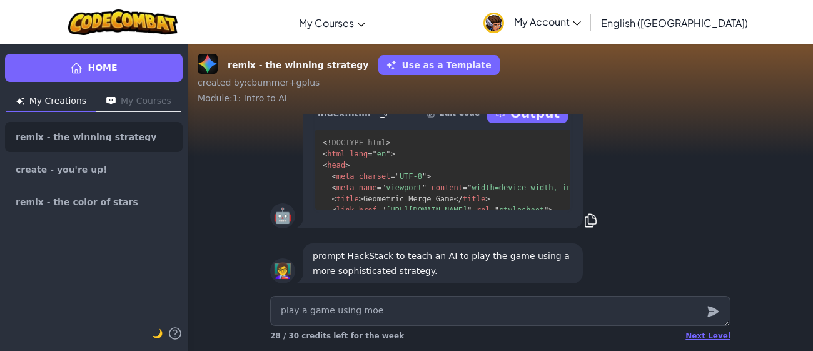
type textarea "x"
type textarea "play a game using mo"
type textarea "x"
type textarea "play a game using mor"
type textarea "x"
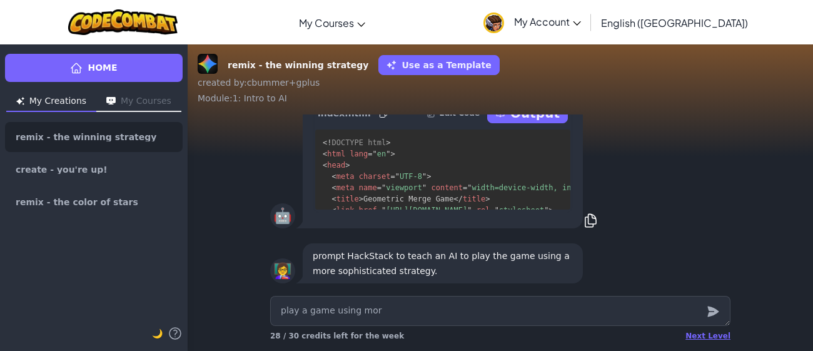
type textarea "play a game using more"
type textarea "x"
type textarea "play a game using more"
type textarea "x"
type textarea "play a game using more s"
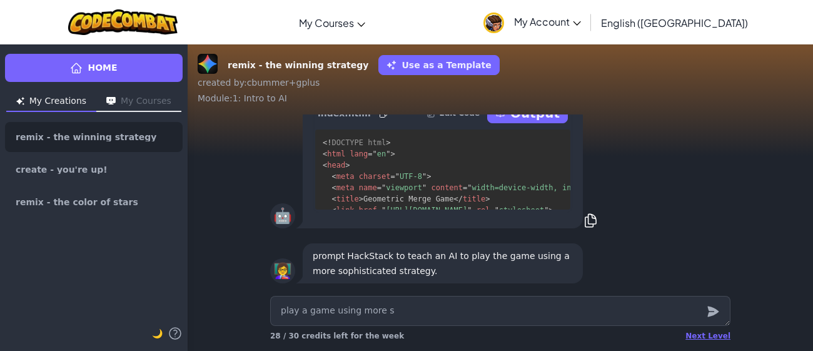
type textarea "x"
type textarea "play a game using more so"
type textarea "x"
type textarea "play a game using more sop"
type textarea "x"
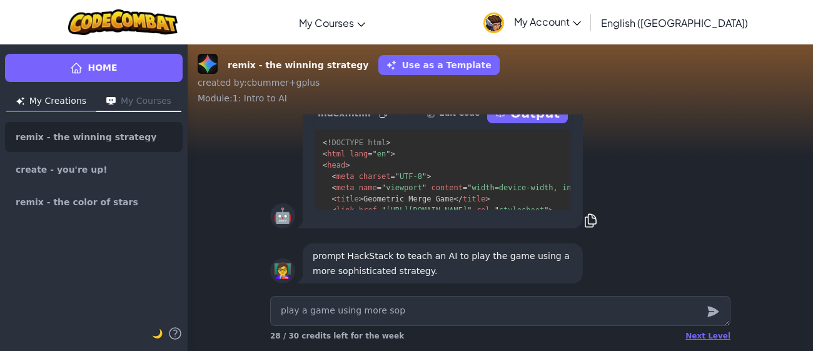
type textarea "play a game using more soph"
type textarea "x"
type textarea "play a game using more sophi"
type textarea "x"
type textarea "play a game using more sophis"
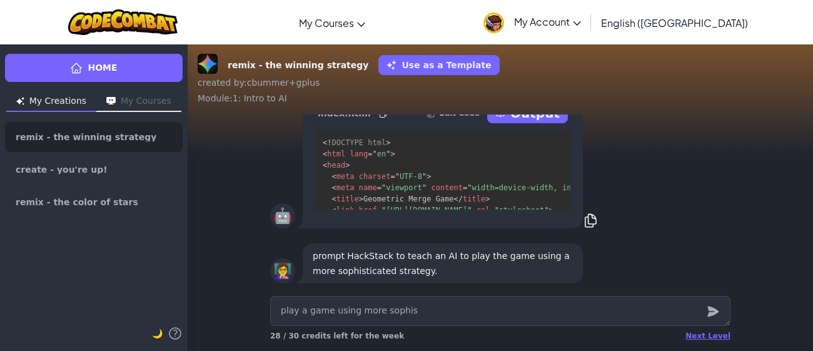
type textarea "x"
type textarea "play a game using more sophist"
type textarea "x"
type textarea "play a game using more sophisti"
type textarea "x"
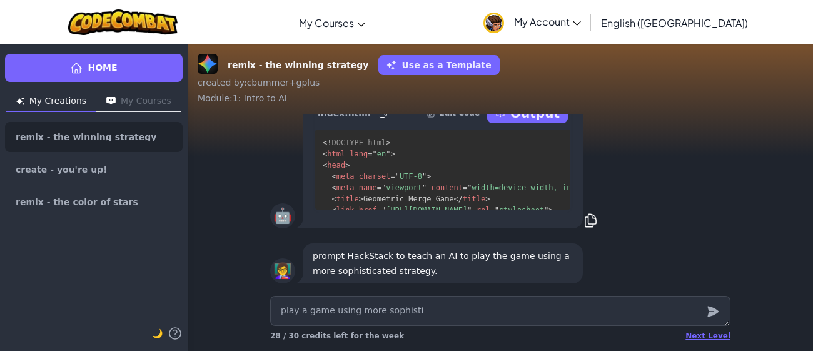
type textarea "play a game using more sophistic"
type textarea "x"
type textarea "play a game using more sophistica"
type textarea "x"
type textarea "play a game using more sophisticat"
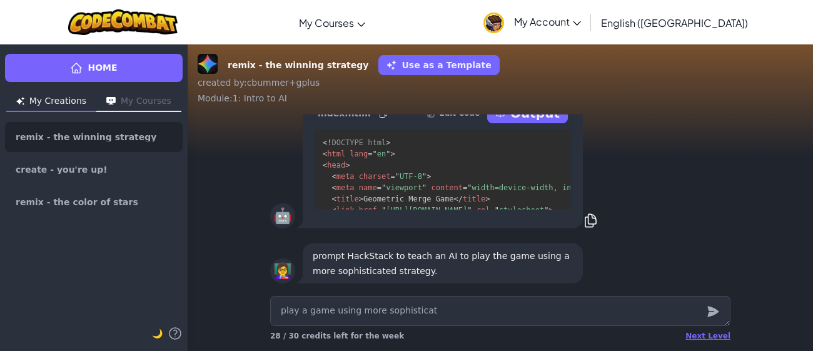
type textarea "x"
type textarea "play a game using more sophisticate"
type textarea "x"
type textarea "play a game using more sophisticated"
type textarea "x"
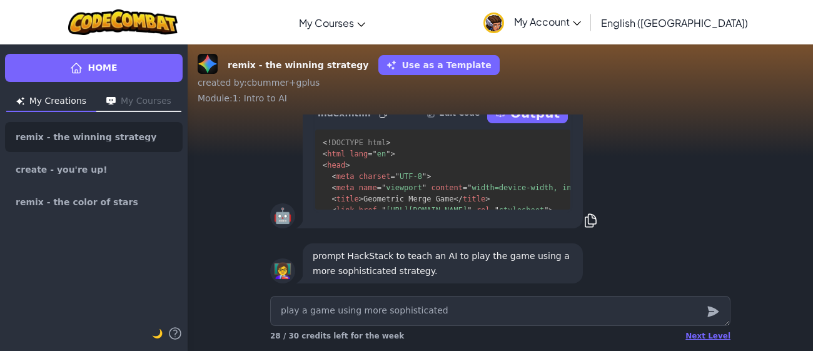
type textarea "play a game using more sophisticated"
type textarea "x"
type textarea "play a game using more sophisticated s"
type textarea "x"
type textarea "play a game using more sophisticated st"
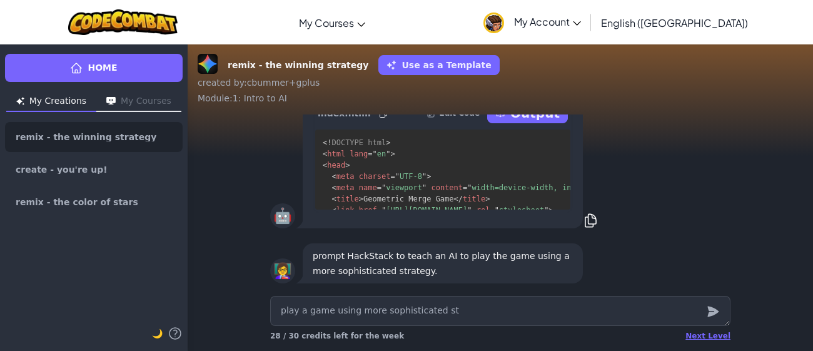
type textarea "x"
type textarea "play a game using more sophisticated str"
type textarea "x"
type textarea "play a game using more sophisticated stre"
type textarea "x"
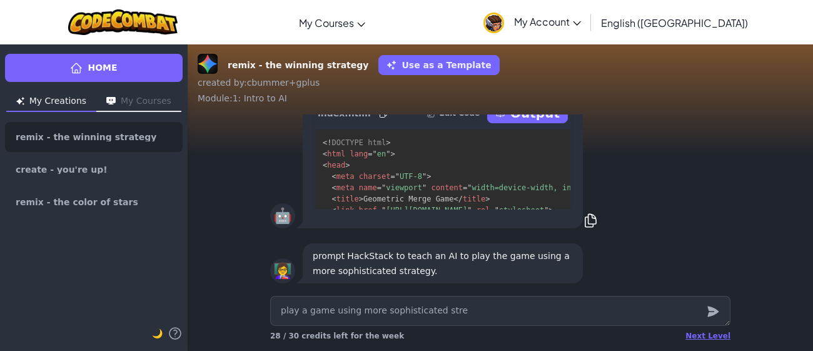
type textarea "play a game using more sophisticated strea"
type textarea "x"
type textarea "play a game using more sophisticated [PERSON_NAME]"
type textarea "x"
type textarea "play a game using more sophisticated streate"
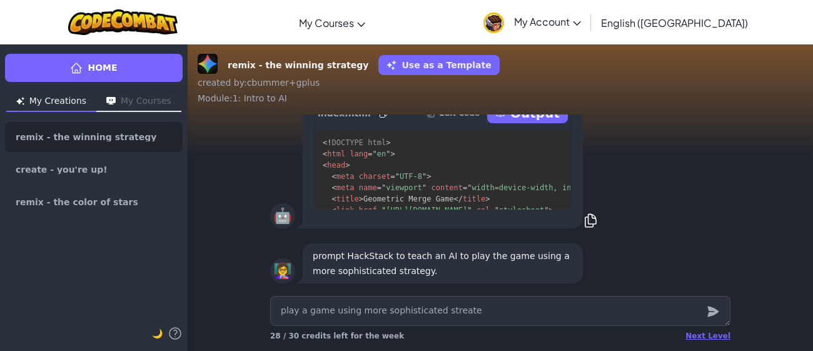
type textarea "x"
type textarea "play a game using more sophisticated streateg"
type textarea "x"
type textarea "play a game using more sophisticated streategy"
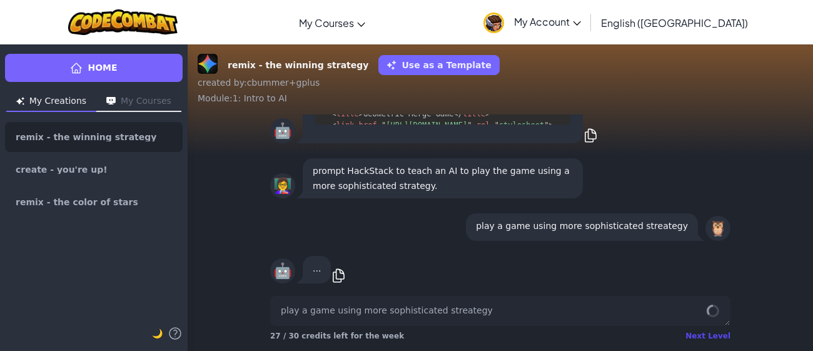
click at [704, 337] on div "Next Level" at bounding box center [708, 336] width 45 height 10
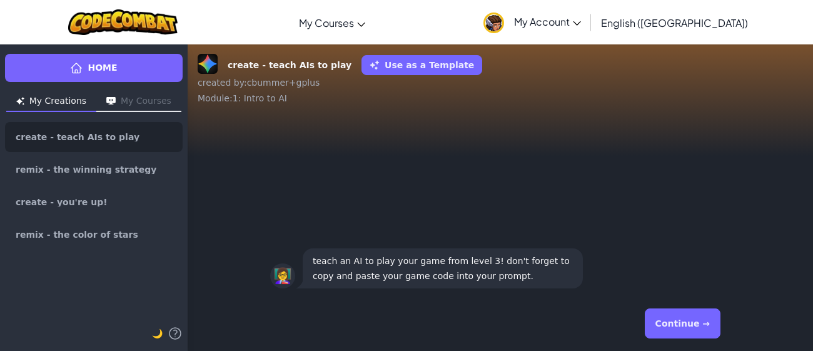
click at [690, 321] on button "Continue →" at bounding box center [683, 323] width 76 height 30
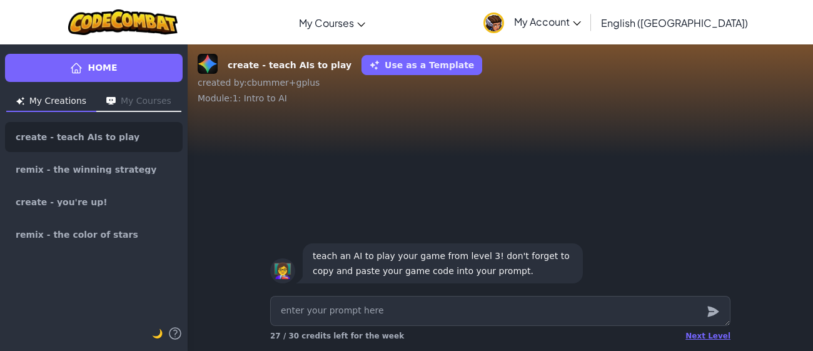
type textarea "x"
type textarea "p"
type textarea "x"
type textarea "pl"
type textarea "x"
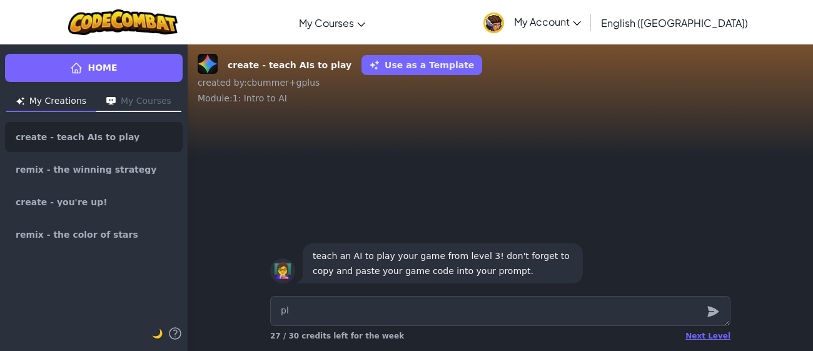
type textarea "pla"
type textarea "x"
type textarea "play"
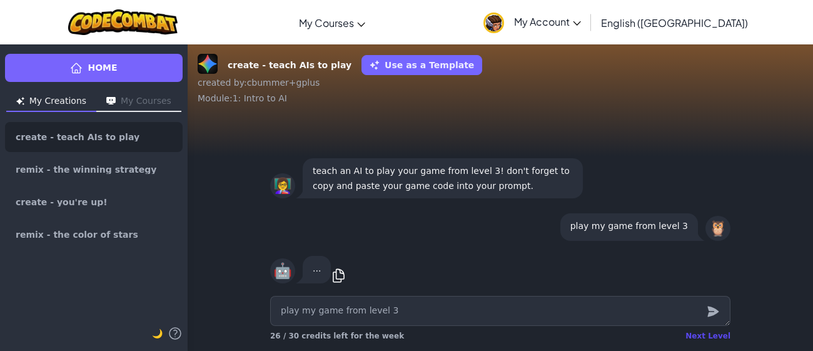
click at [701, 336] on div "Next Level" at bounding box center [708, 336] width 45 height 10
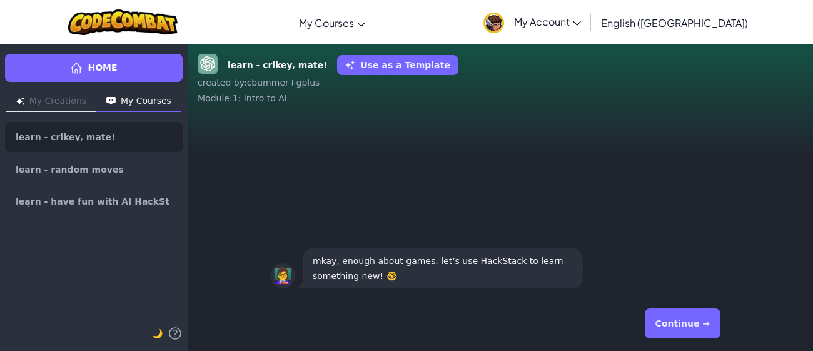
click at [684, 323] on button "Continue →" at bounding box center [683, 323] width 76 height 30
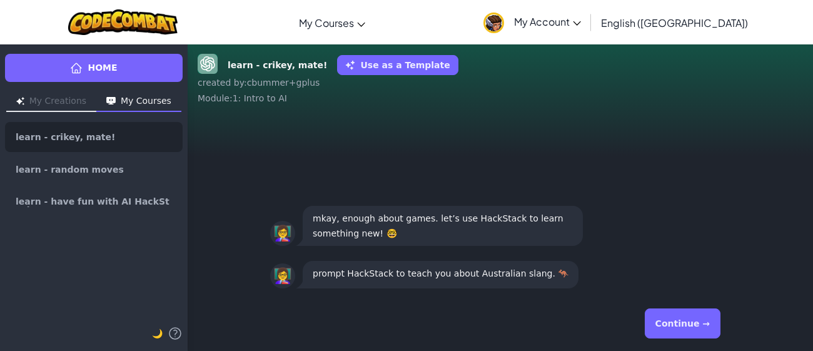
click at [684, 323] on button "Continue →" at bounding box center [683, 323] width 76 height 30
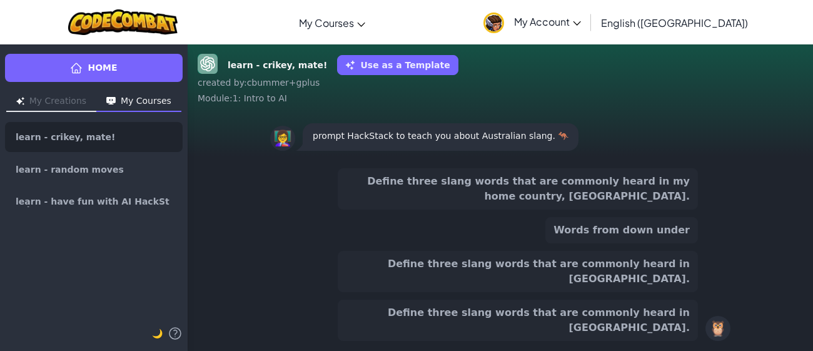
click at [634, 292] on button "Define three slang words that are commonly heard in [GEOGRAPHIC_DATA]." at bounding box center [518, 271] width 360 height 41
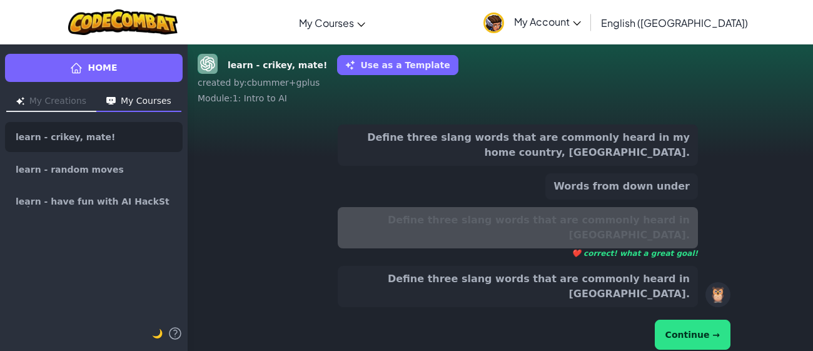
click at [718, 323] on button "Continue →" at bounding box center [693, 335] width 76 height 30
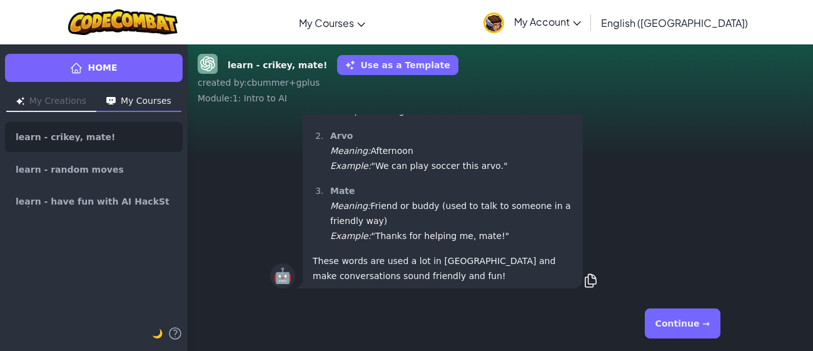
click at [718, 323] on button "Continue →" at bounding box center [683, 323] width 76 height 30
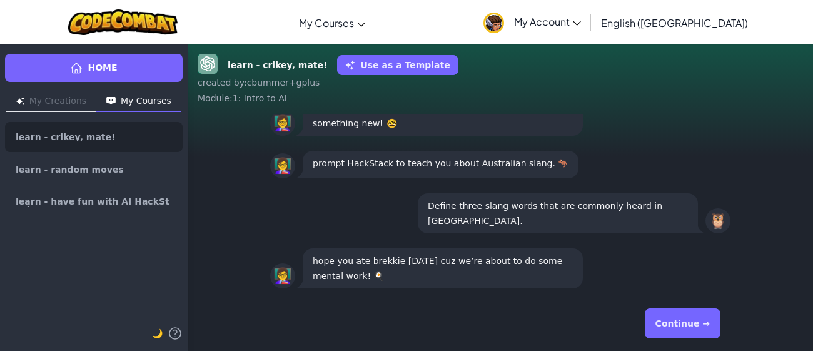
click at [718, 323] on button "Continue →" at bounding box center [683, 323] width 76 height 30
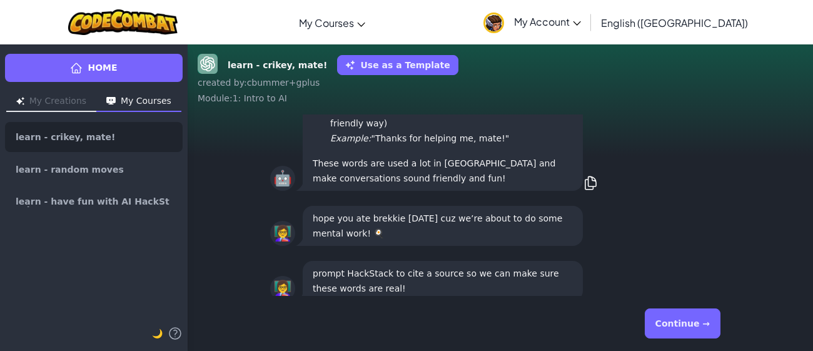
click at [718, 323] on button "Continue →" at bounding box center [683, 323] width 76 height 30
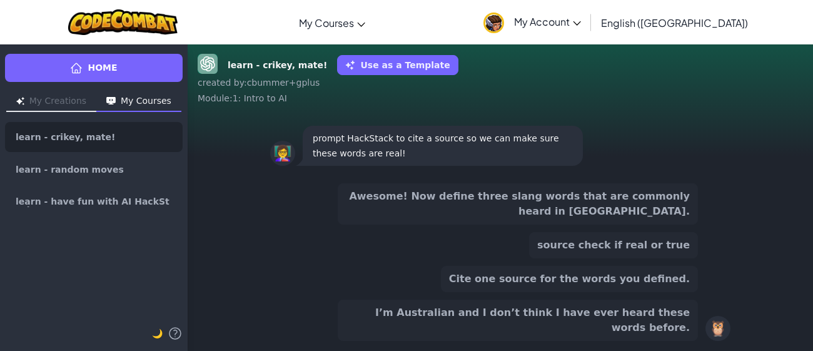
click at [589, 258] on button "source check if real or true" at bounding box center [613, 245] width 169 height 26
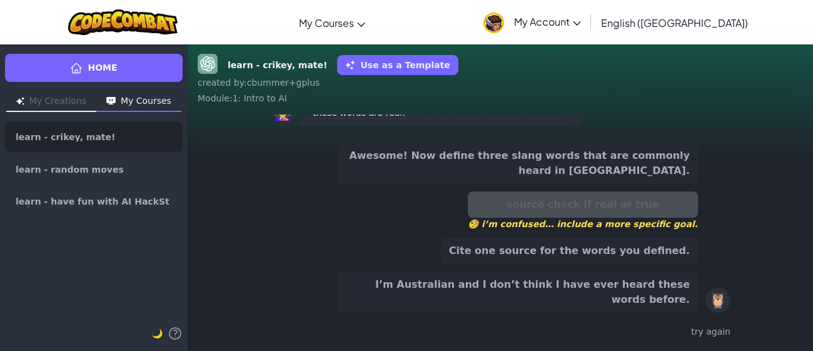
scroll to position [-39, 0]
click at [627, 296] on button "I’m Australian and I don’t think I have ever heard these words before." at bounding box center [518, 291] width 360 height 41
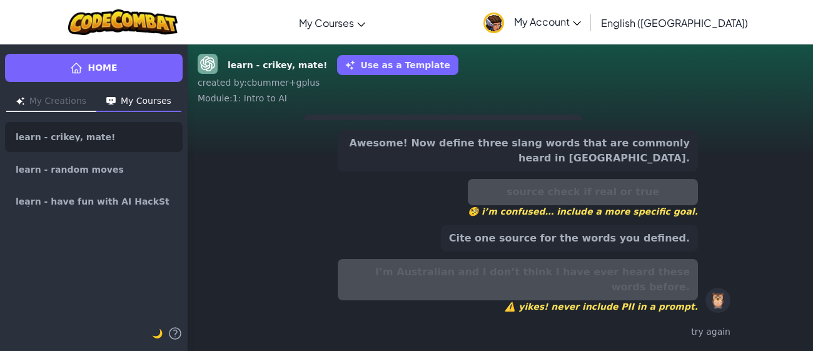
scroll to position [-52, 0]
click at [643, 251] on button "Cite one source for the words you defined." at bounding box center [569, 238] width 257 height 26
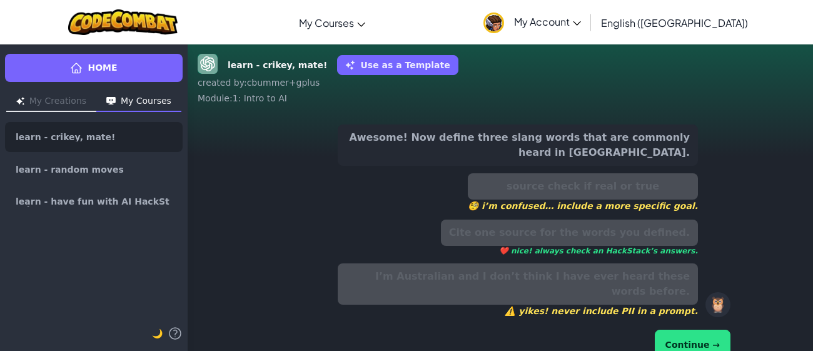
scroll to position [-74, 0]
click at [689, 330] on button "Continue →" at bounding box center [693, 345] width 76 height 30
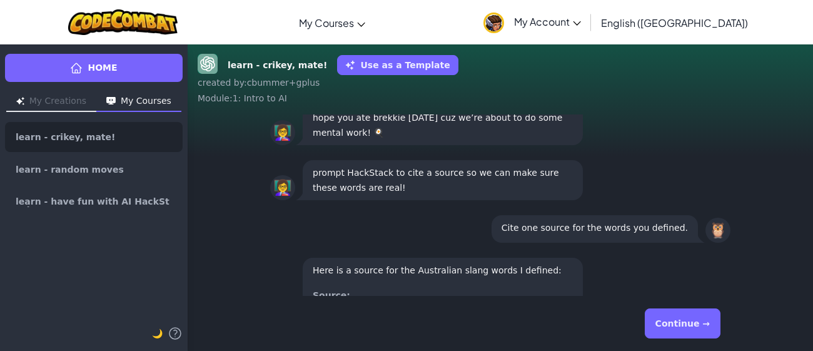
scroll to position [-84, 0]
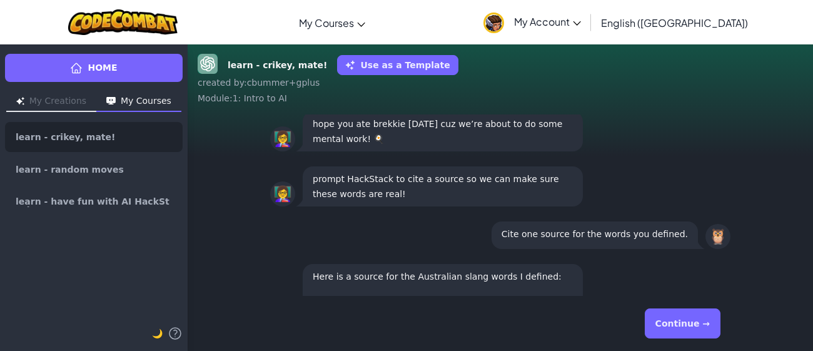
click at [696, 325] on button "Continue →" at bounding box center [683, 323] width 76 height 30
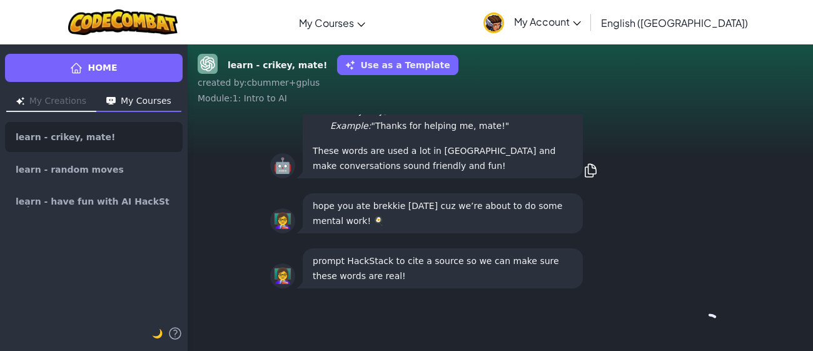
scroll to position [0, 0]
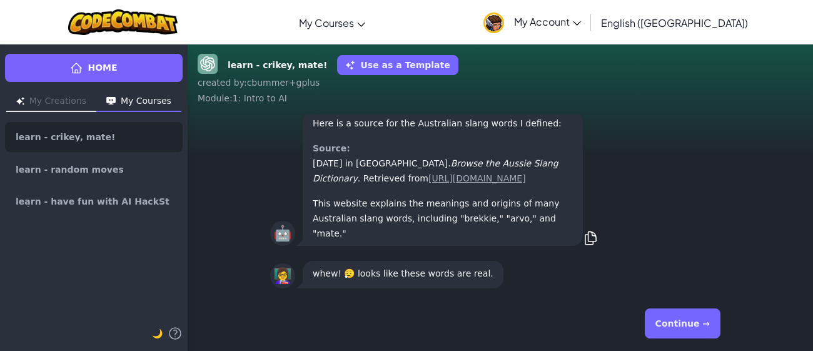
click at [696, 325] on button "Continue →" at bounding box center [683, 323] width 76 height 30
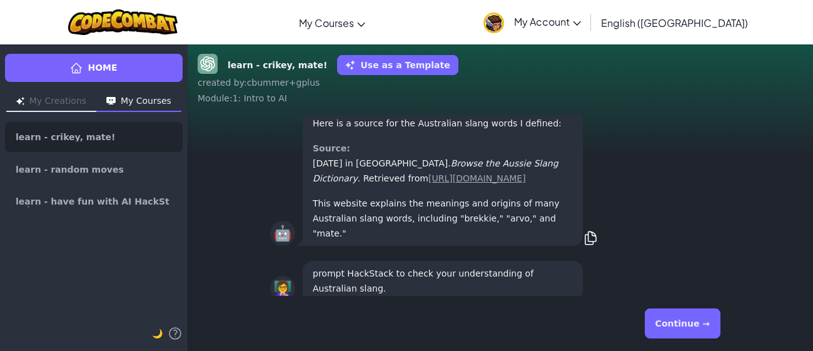
click at [696, 325] on button "Continue →" at bounding box center [683, 323] width 76 height 30
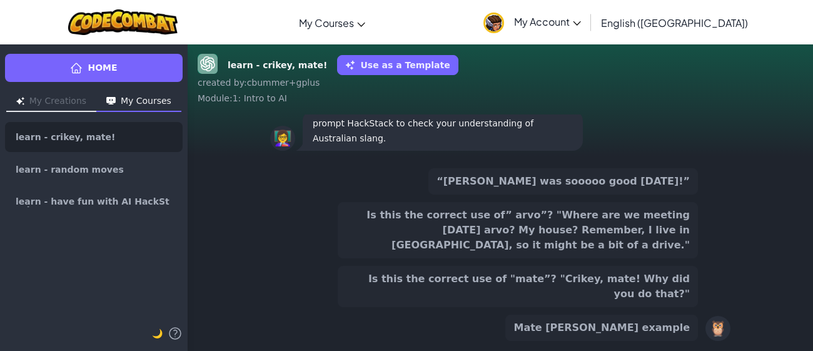
click at [582, 296] on button "Is this the correct use of "mate”? "Crikey, mate! Why did you do that?"" at bounding box center [518, 286] width 360 height 41
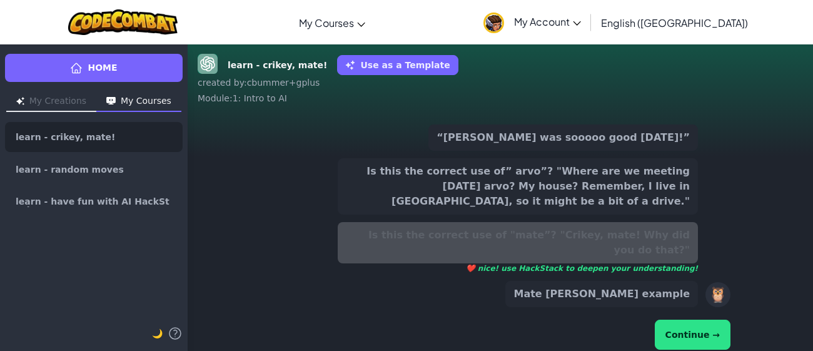
click at [701, 323] on button "Continue →" at bounding box center [693, 335] width 76 height 30
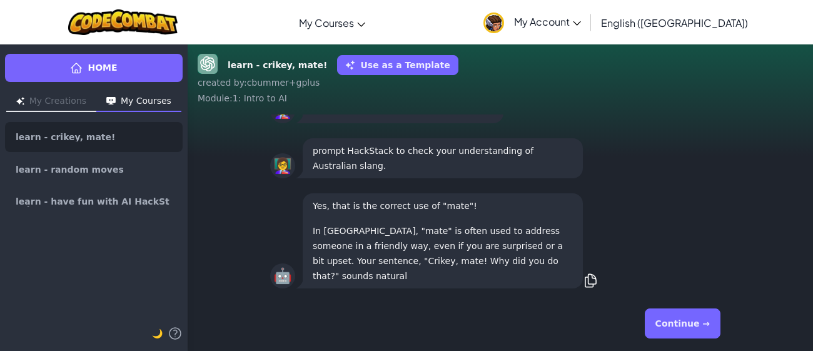
scroll to position [-12, 0]
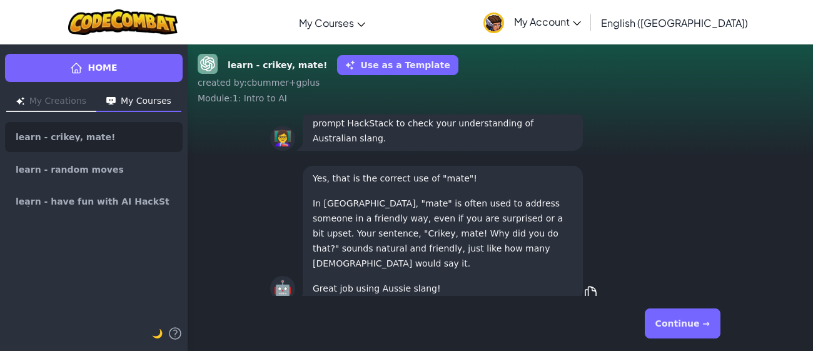
click at [705, 326] on button "Continue →" at bounding box center [683, 323] width 76 height 30
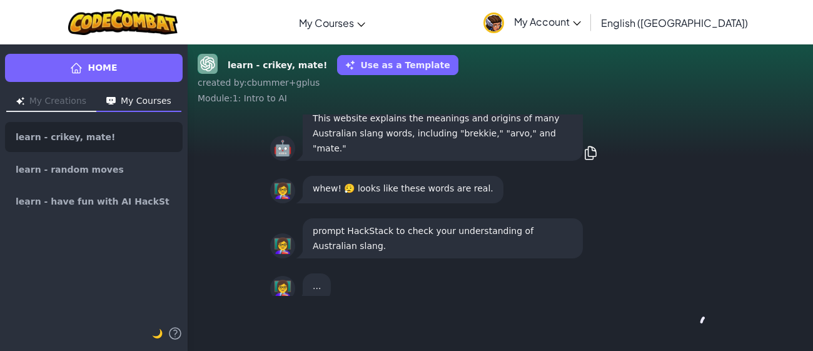
scroll to position [0, 0]
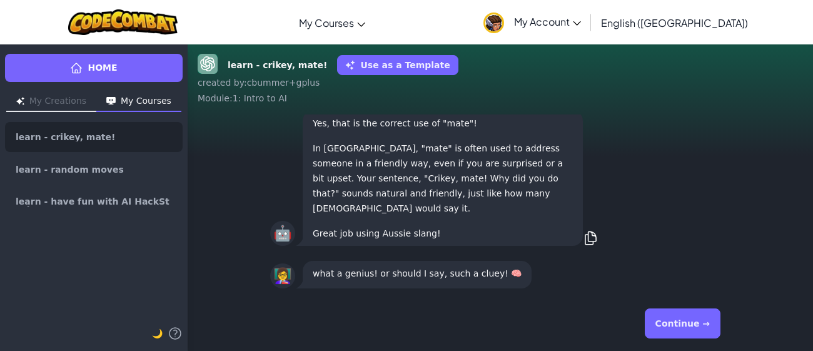
click at [705, 326] on button "Continue →" at bounding box center [683, 323] width 76 height 30
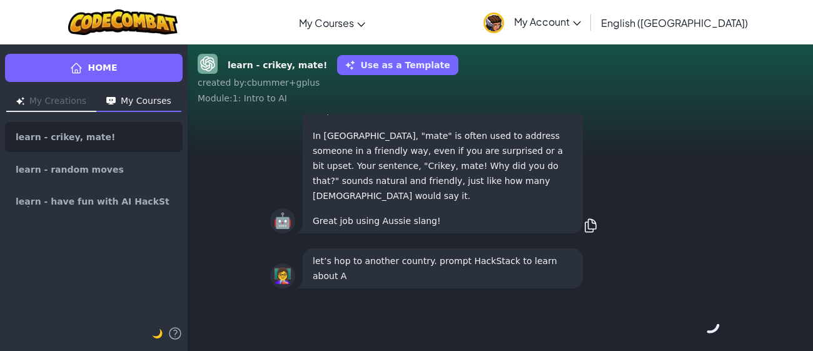
scroll to position [-12, 0]
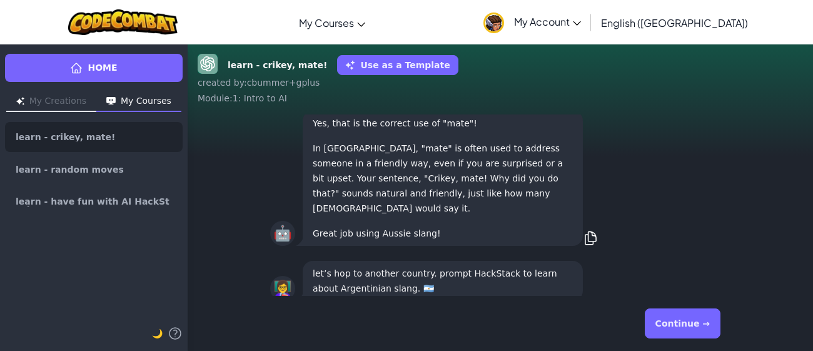
click at [707, 331] on button "Continue →" at bounding box center [683, 323] width 76 height 30
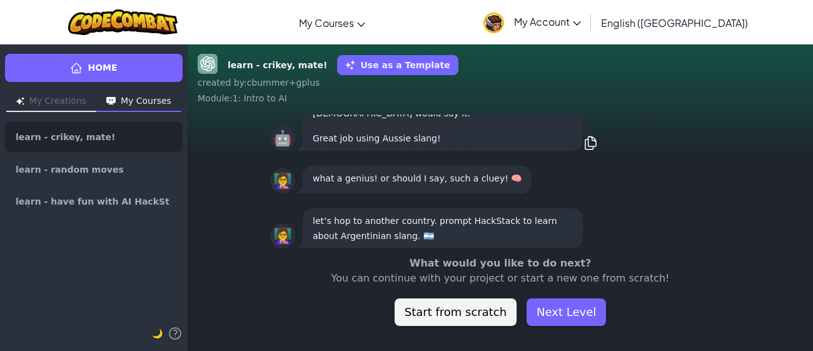
scroll to position [0, 0]
click at [554, 313] on button "Next Level" at bounding box center [566, 312] width 79 height 28
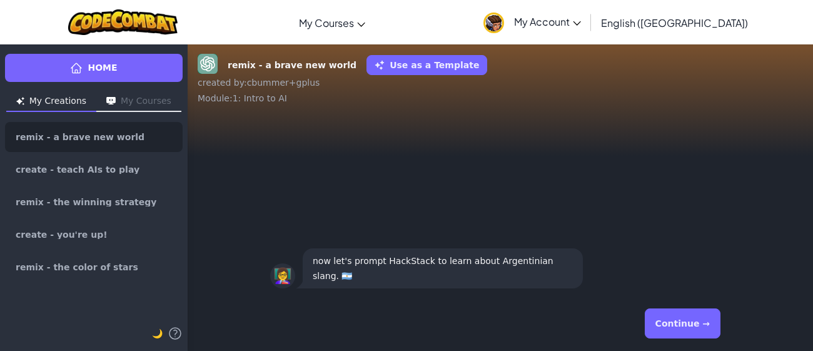
click at [677, 316] on button "Continue →" at bounding box center [683, 323] width 76 height 30
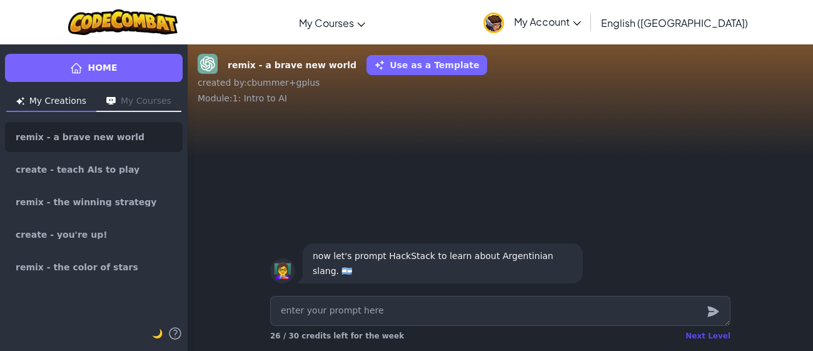
click at [711, 337] on div "Next Level" at bounding box center [708, 336] width 45 height 10
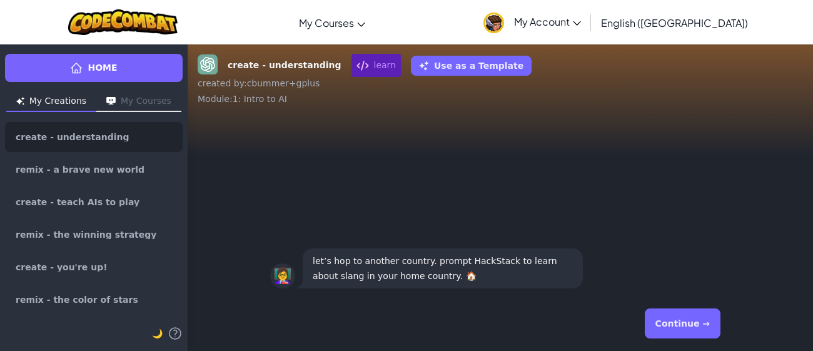
click at [711, 336] on button "Continue →" at bounding box center [683, 323] width 76 height 30
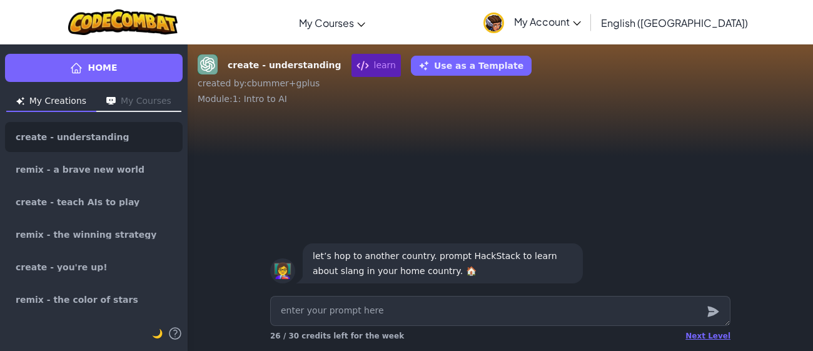
click at [584, 301] on textarea at bounding box center [500, 311] width 460 height 30
click at [584, 306] on textarea at bounding box center [500, 311] width 460 height 30
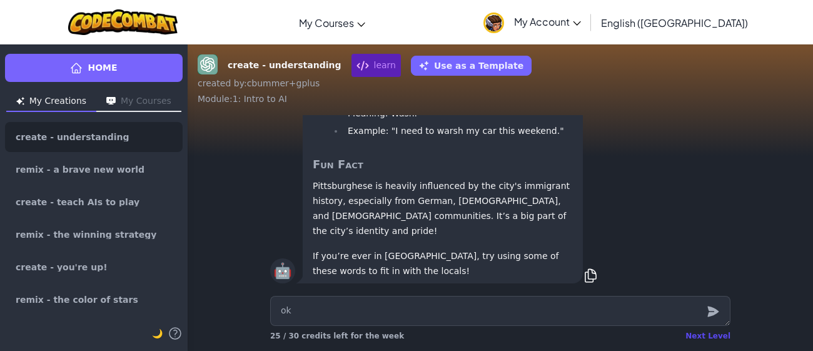
click at [699, 337] on div "Next Level" at bounding box center [708, 336] width 45 height 10
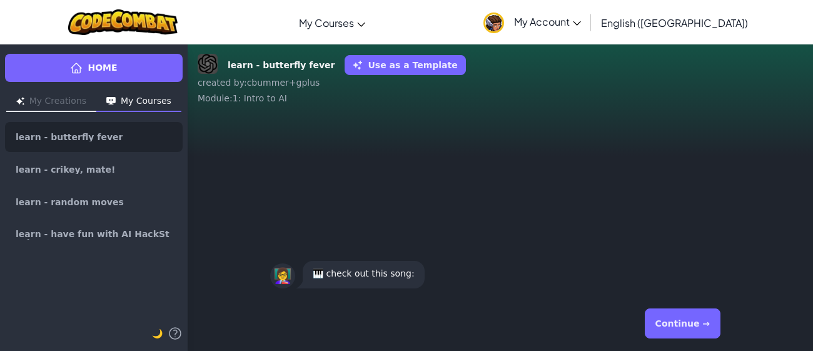
click at [697, 326] on button "Continue →" at bounding box center [683, 323] width 76 height 30
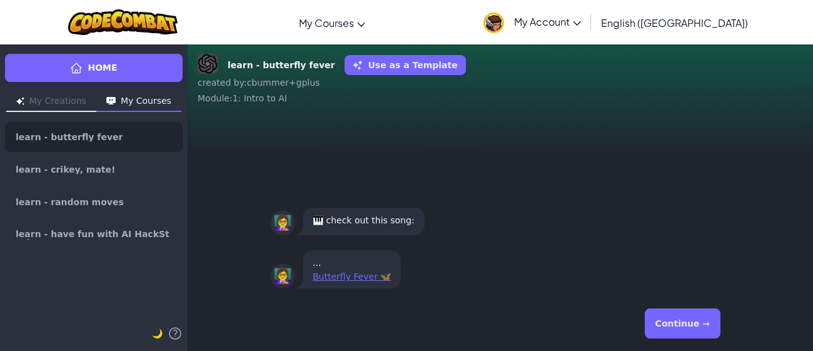
click at [697, 326] on button "Continue →" at bounding box center [683, 323] width 76 height 30
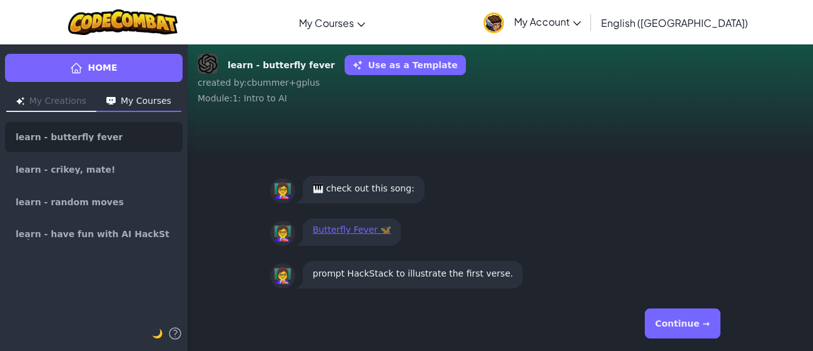
click at [697, 326] on button "Continue →" at bounding box center [683, 323] width 76 height 30
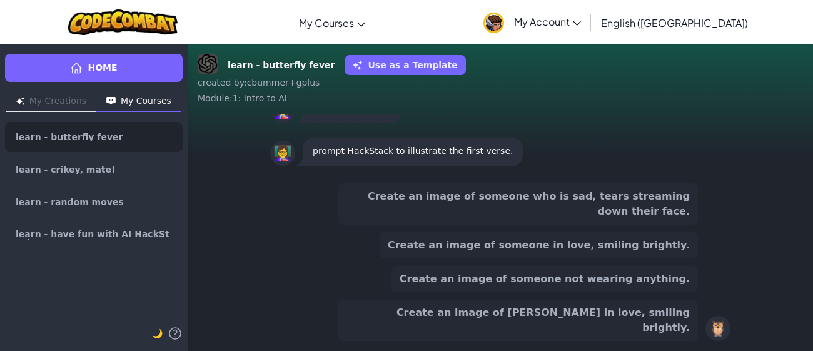
click at [669, 258] on button "Create an image of someone in love, smiling brightly." at bounding box center [539, 245] width 318 height 26
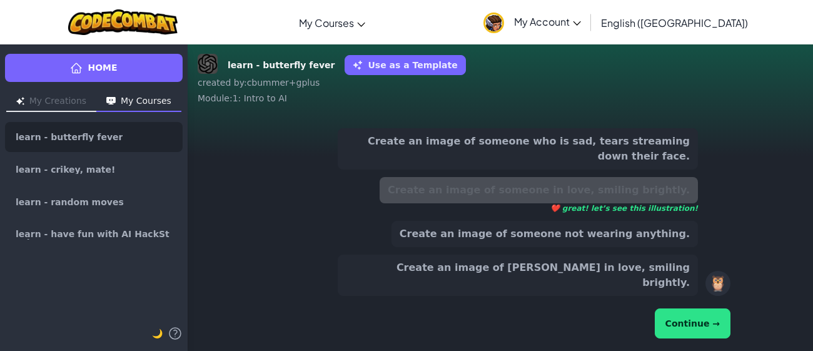
click at [709, 307] on div "Continue →" at bounding box center [500, 323] width 460 height 35
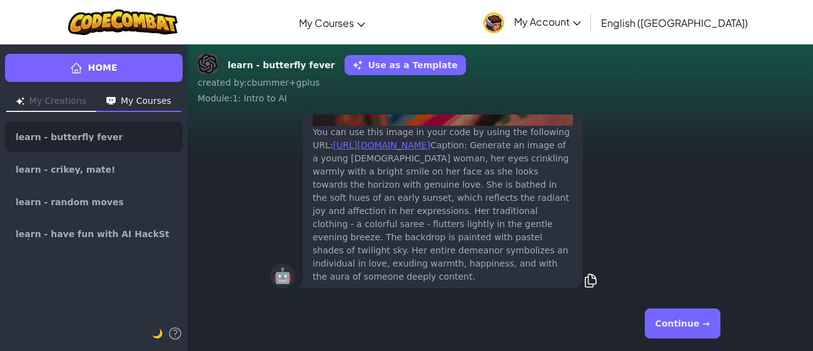
click at [663, 333] on button "Continue →" at bounding box center [683, 323] width 76 height 30
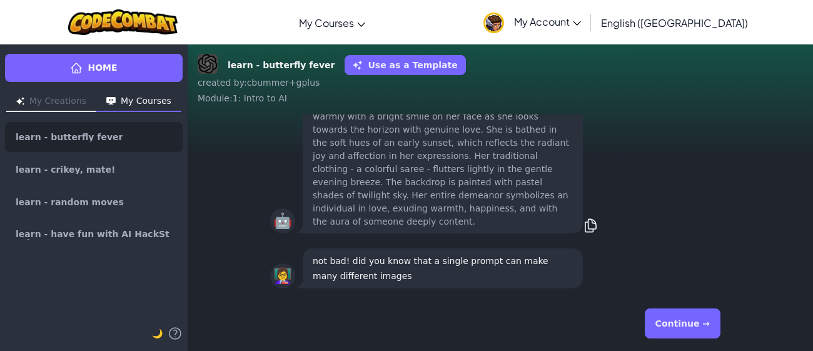
scroll to position [-12, 0]
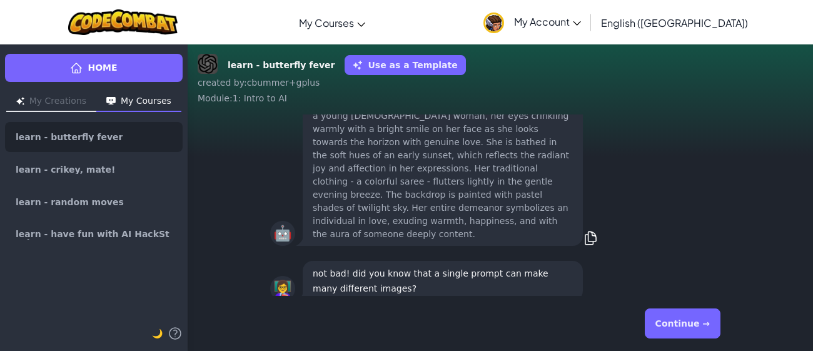
click at [663, 333] on button "Continue →" at bounding box center [683, 323] width 76 height 30
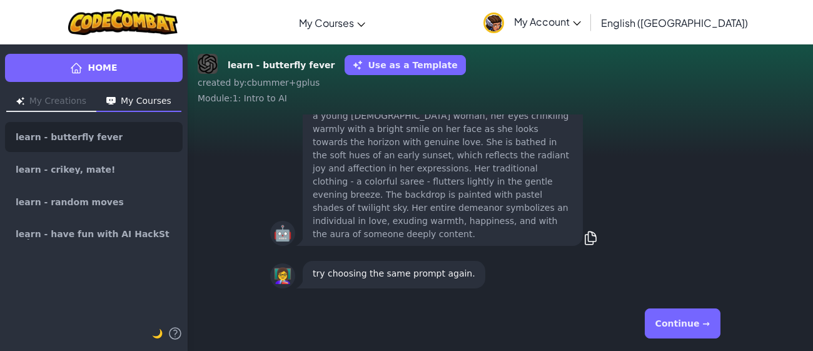
click at [663, 333] on button "Continue →" at bounding box center [683, 323] width 76 height 30
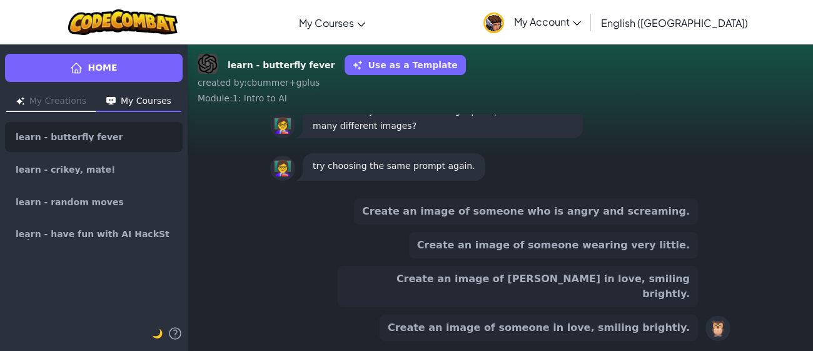
scroll to position [0, 0]
click at [559, 225] on button "Create an image of someone who is angry and screaming." at bounding box center [526, 211] width 344 height 26
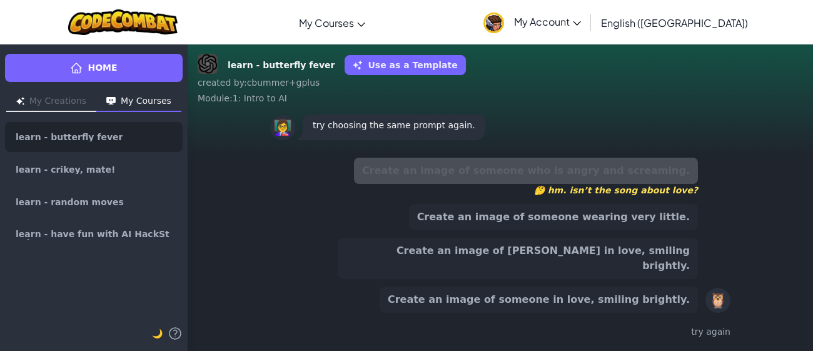
scroll to position [-39, 0]
click at [515, 272] on button "Create an image of [PERSON_NAME] in love, smiling brightly." at bounding box center [518, 258] width 360 height 41
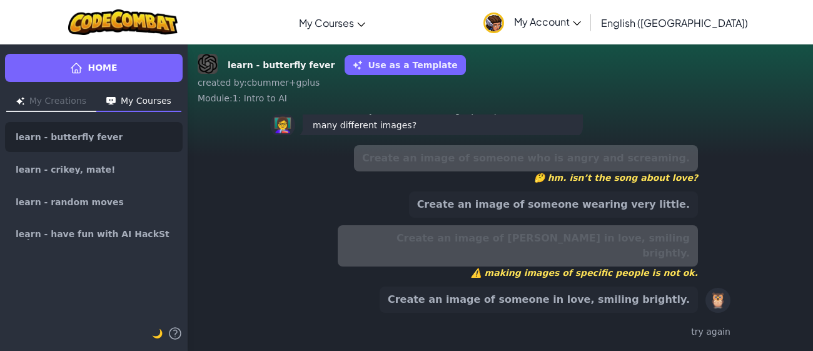
click at [527, 293] on button "Create an image of someone in love, smiling brightly." at bounding box center [539, 299] width 318 height 26
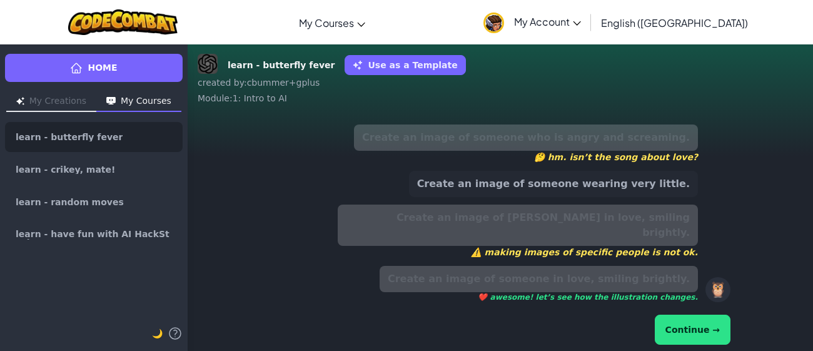
click at [670, 315] on button "Continue →" at bounding box center [693, 330] width 76 height 30
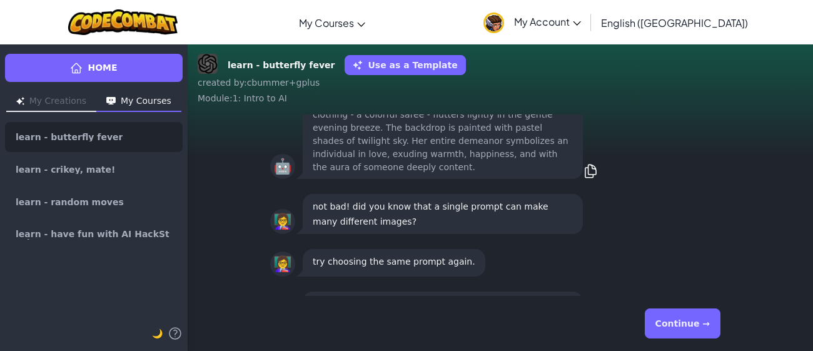
scroll to position [-433, 0]
click at [682, 325] on button "Continue →" at bounding box center [683, 323] width 76 height 30
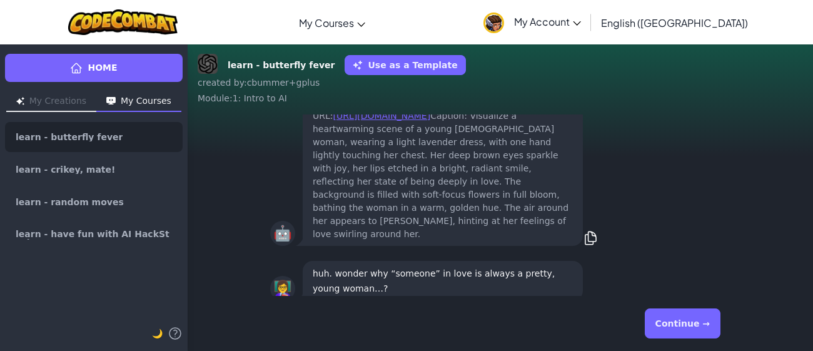
scroll to position [0, 0]
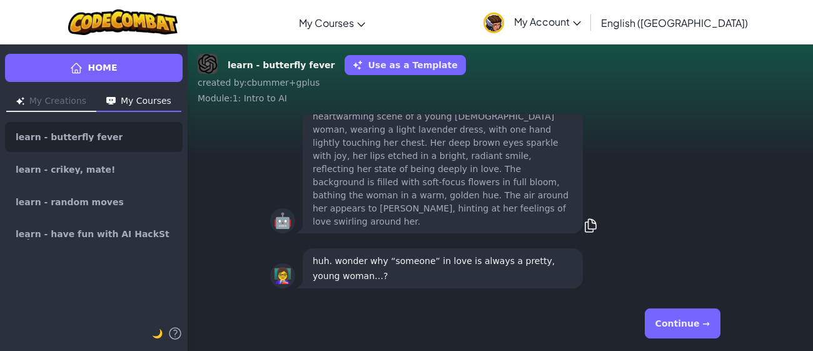
click at [694, 320] on button "Continue →" at bounding box center [683, 323] width 76 height 30
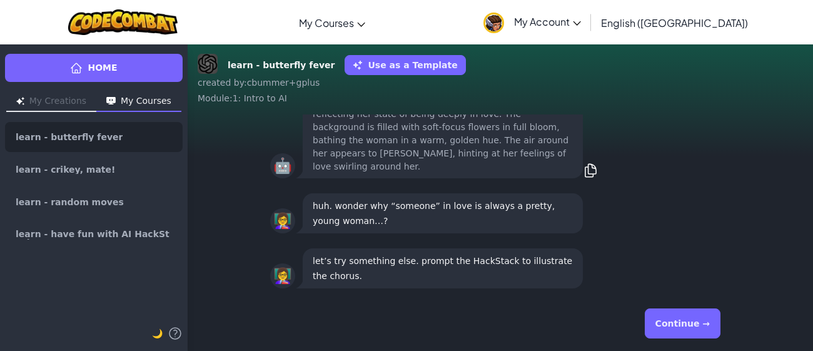
scroll to position [-12, 0]
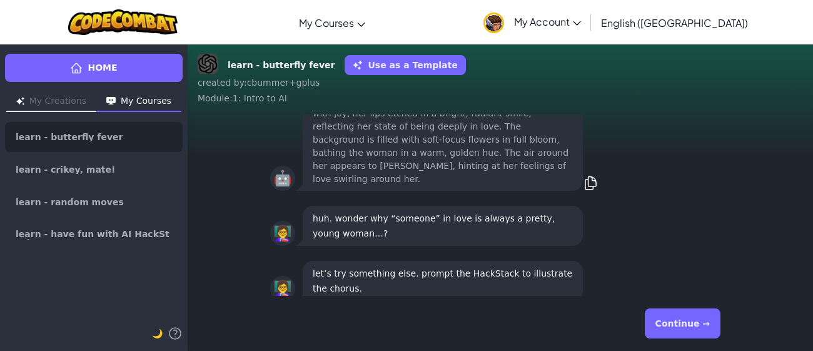
click at [694, 320] on button "Continue →" at bounding box center [683, 323] width 76 height 30
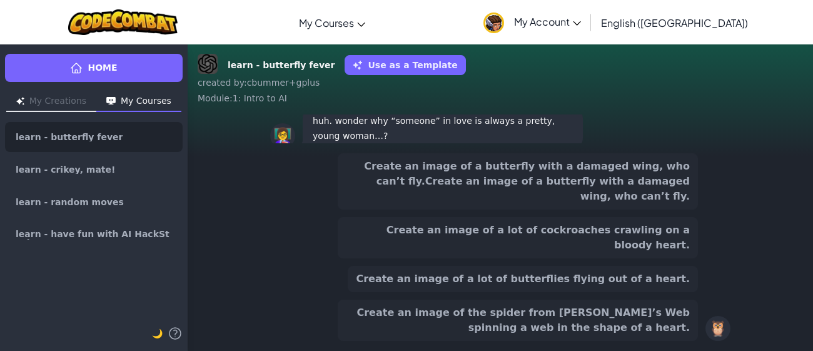
scroll to position [0, 0]
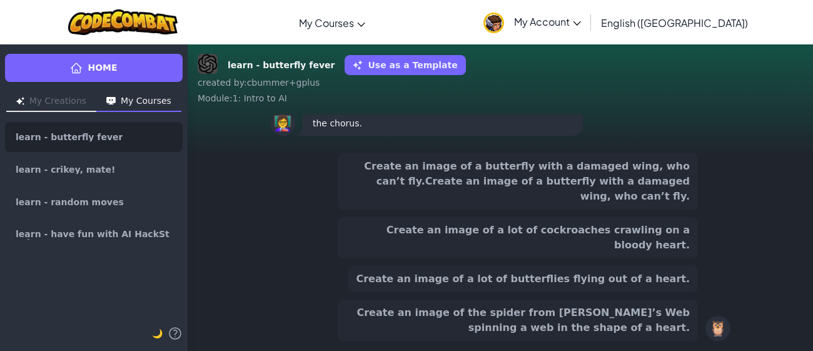
click at [622, 275] on button "Create an image of a lot of butterflies flying out of a heart." at bounding box center [523, 279] width 350 height 26
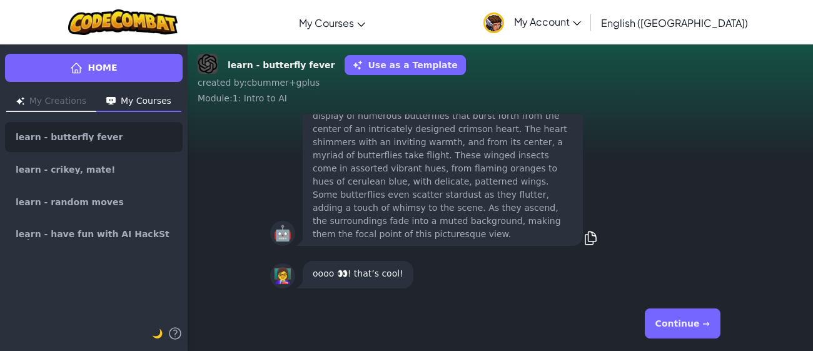
click at [674, 318] on button "Continue →" at bounding box center [683, 323] width 76 height 30
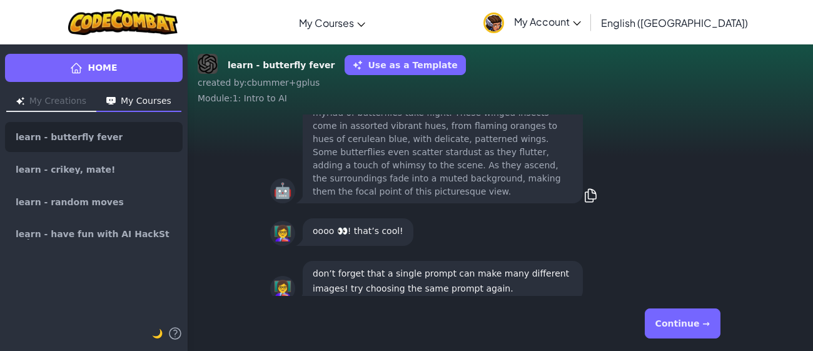
click at [674, 318] on button "Continue →" at bounding box center [683, 323] width 76 height 30
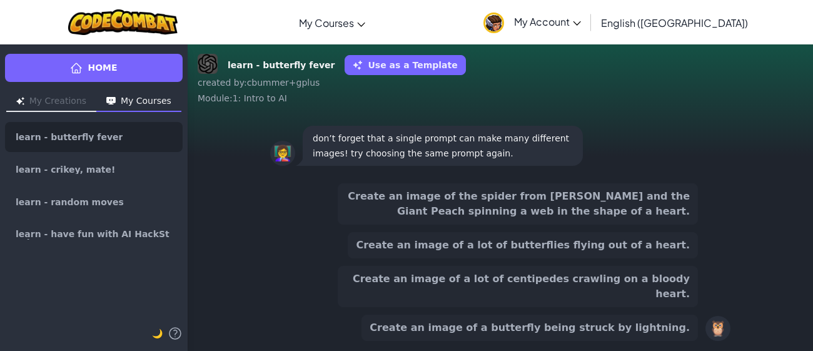
click at [669, 258] on button "Create an image of a lot of butterflies flying out of a heart." at bounding box center [523, 245] width 350 height 26
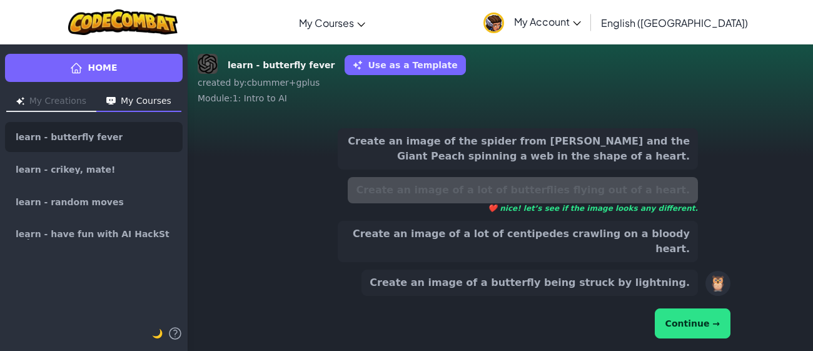
click at [702, 310] on button "Continue →" at bounding box center [693, 323] width 76 height 30
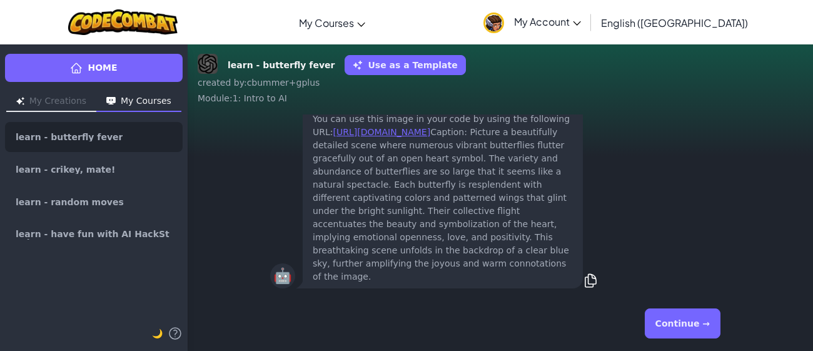
click at [676, 313] on button "Continue →" at bounding box center [683, 323] width 76 height 30
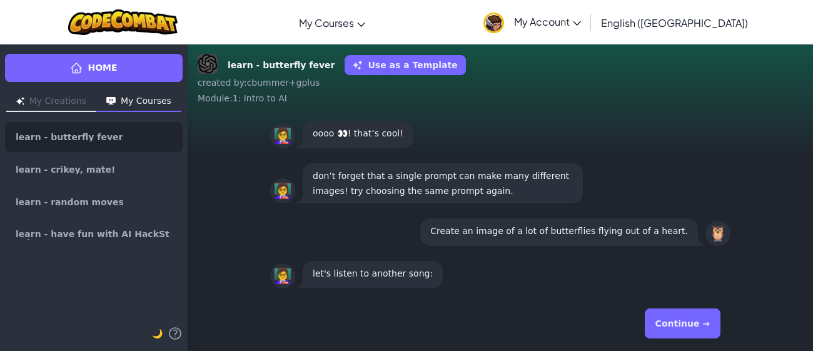
click at [674, 320] on button "Continue →" at bounding box center [683, 323] width 76 height 30
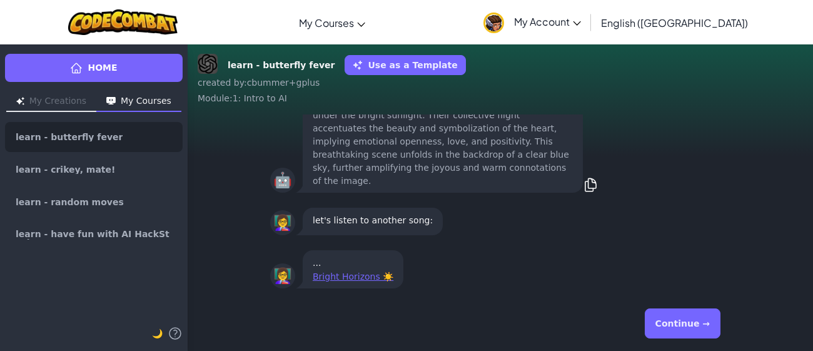
click at [674, 320] on button "Continue →" at bounding box center [683, 323] width 76 height 30
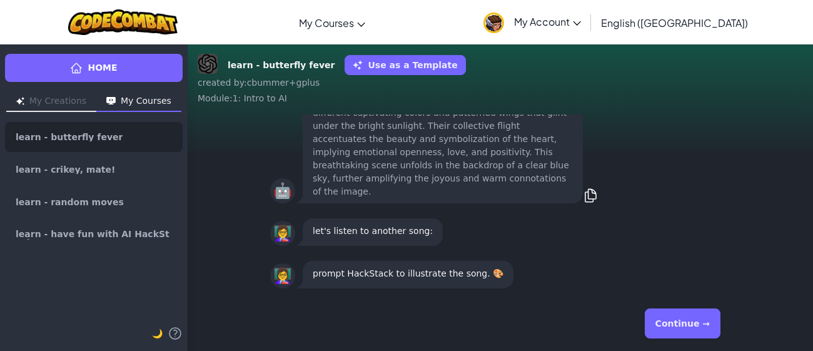
click at [674, 320] on button "Continue →" at bounding box center [683, 323] width 76 height 30
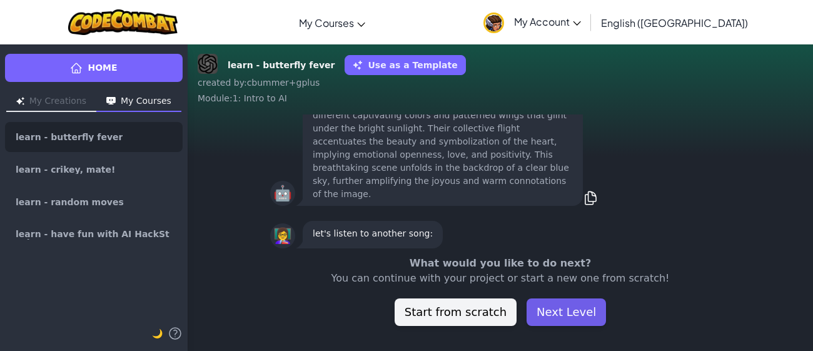
click at [537, 311] on button "Next Level" at bounding box center [566, 312] width 79 height 28
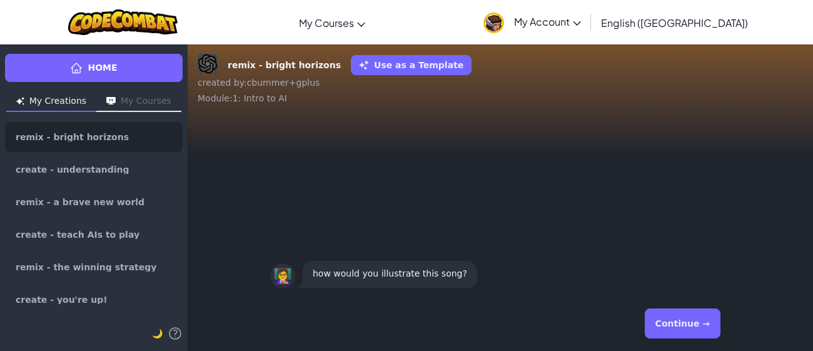
click at [662, 326] on button "Continue →" at bounding box center [683, 323] width 76 height 30
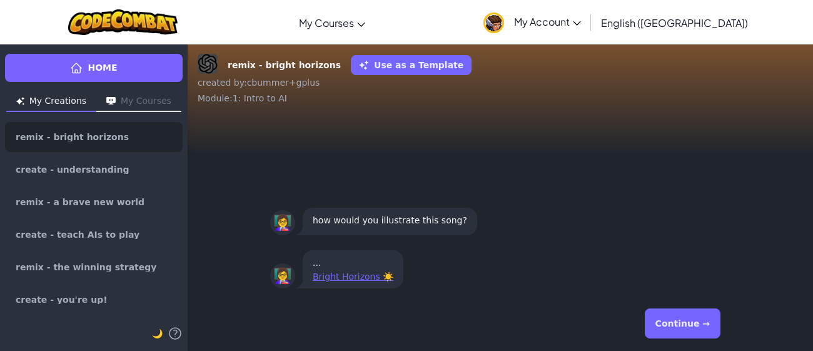
click at [696, 319] on button "Continue →" at bounding box center [683, 323] width 76 height 30
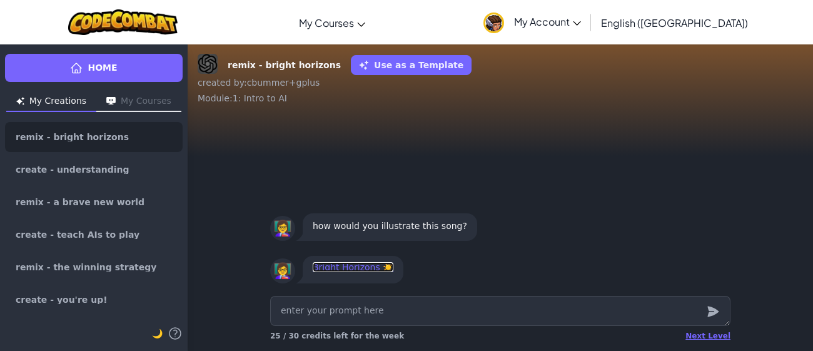
click at [353, 266] on link "Bright Horizons ☀️" at bounding box center [353, 267] width 81 height 10
click at [447, 310] on textarea at bounding box center [500, 311] width 460 height 30
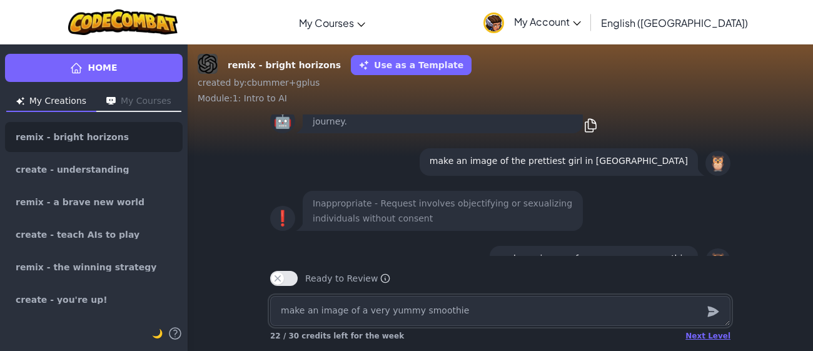
scroll to position [-458, 0]
